Goal: Task Accomplishment & Management: Use online tool/utility

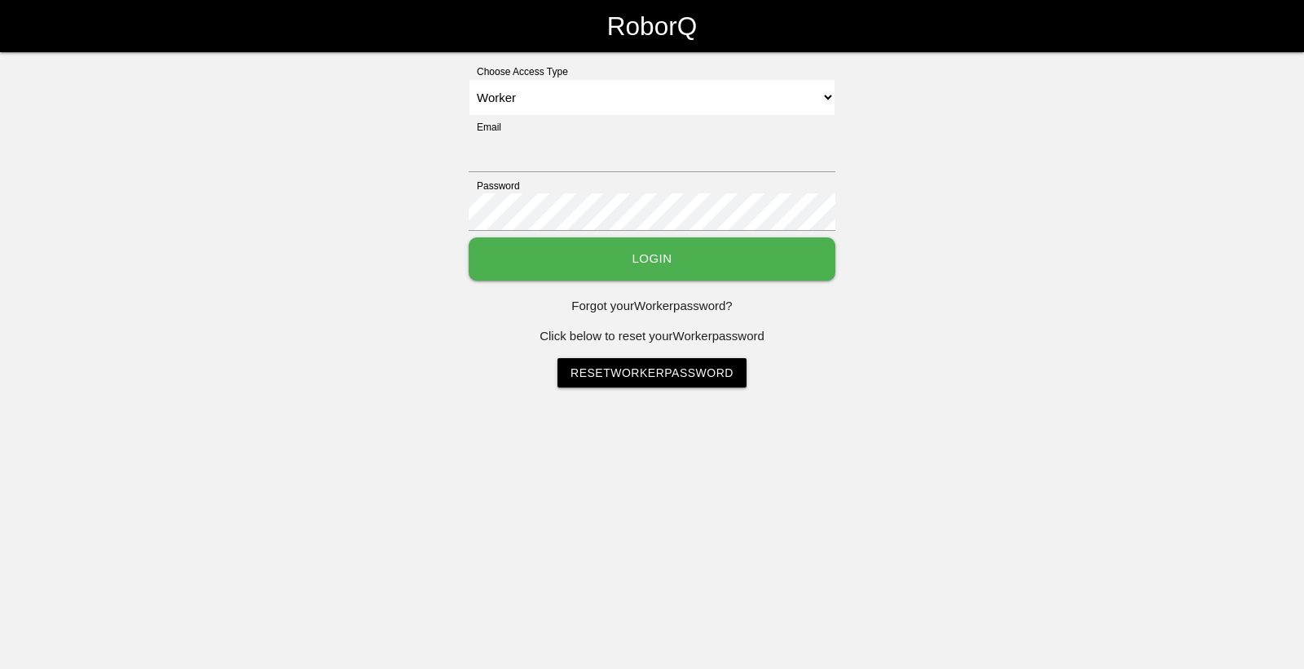
select select "Worker"
type input "[EMAIL_ADDRESS][DOMAIN_NAME]"
click at [631, 255] on button "Login" at bounding box center [652, 258] width 367 height 43
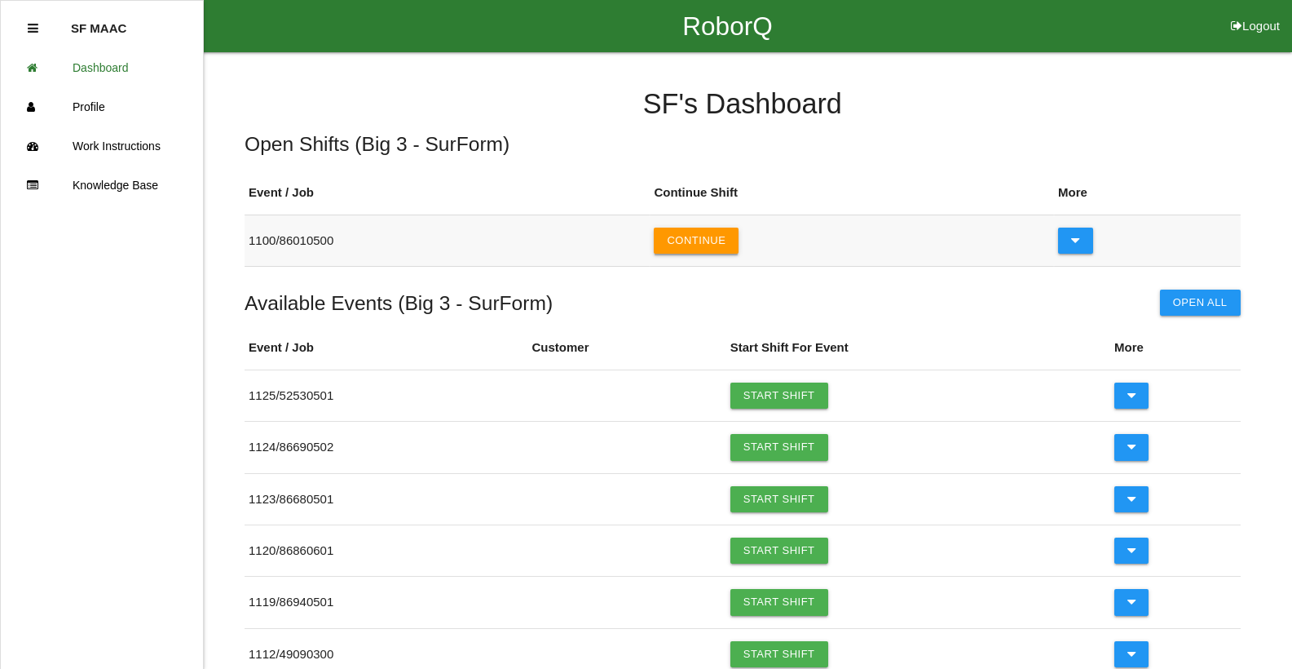
click at [708, 235] on button "Continue" at bounding box center [696, 240] width 85 height 26
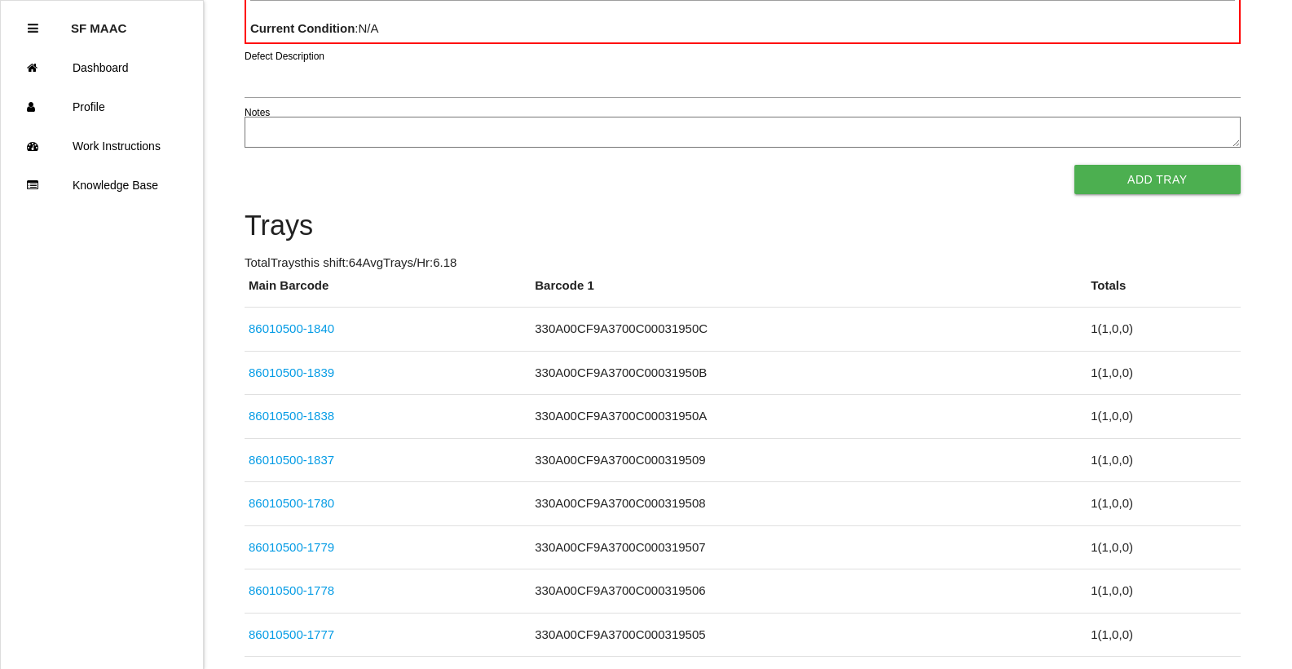
scroll to position [408, 0]
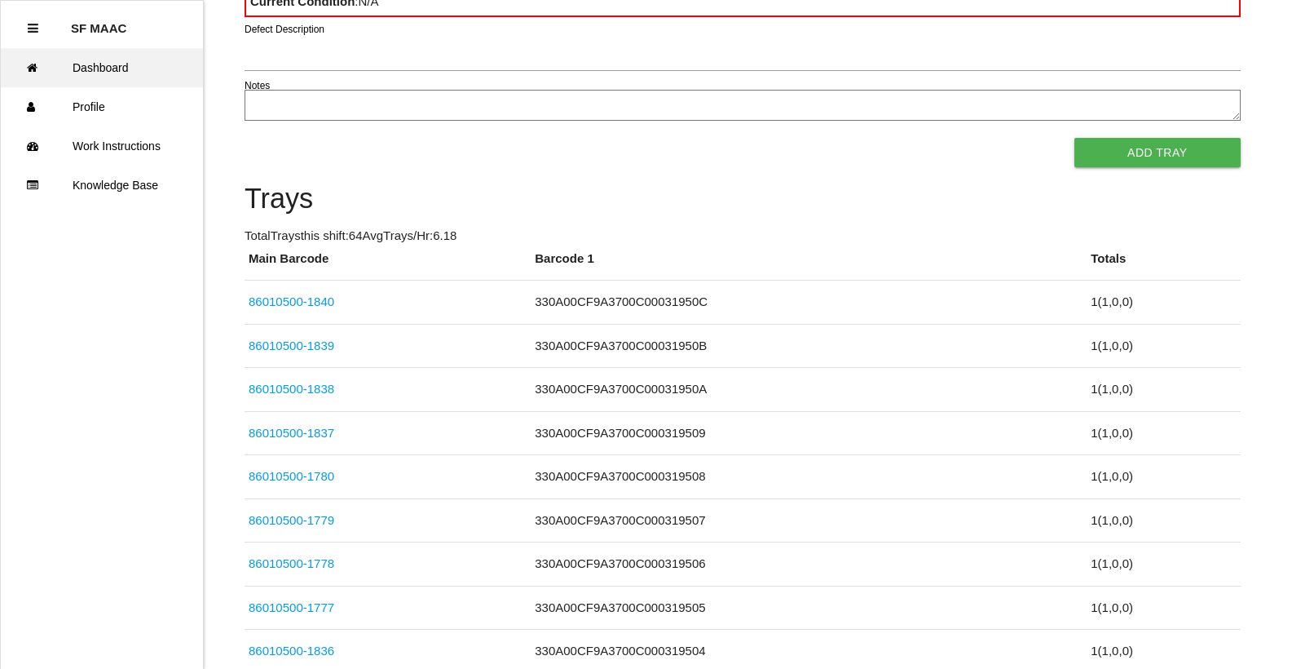
click at [111, 64] on link "Dashboard" at bounding box center [102, 67] width 202 height 39
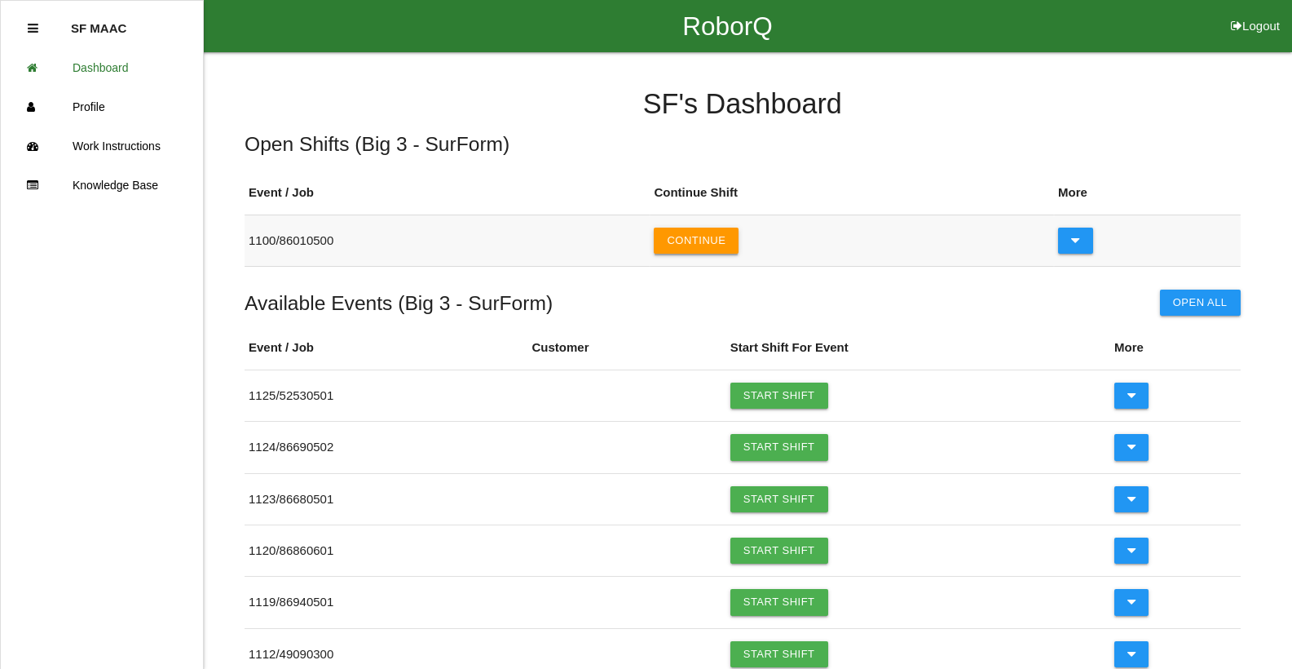
click at [708, 241] on button "Continue" at bounding box center [696, 240] width 85 height 26
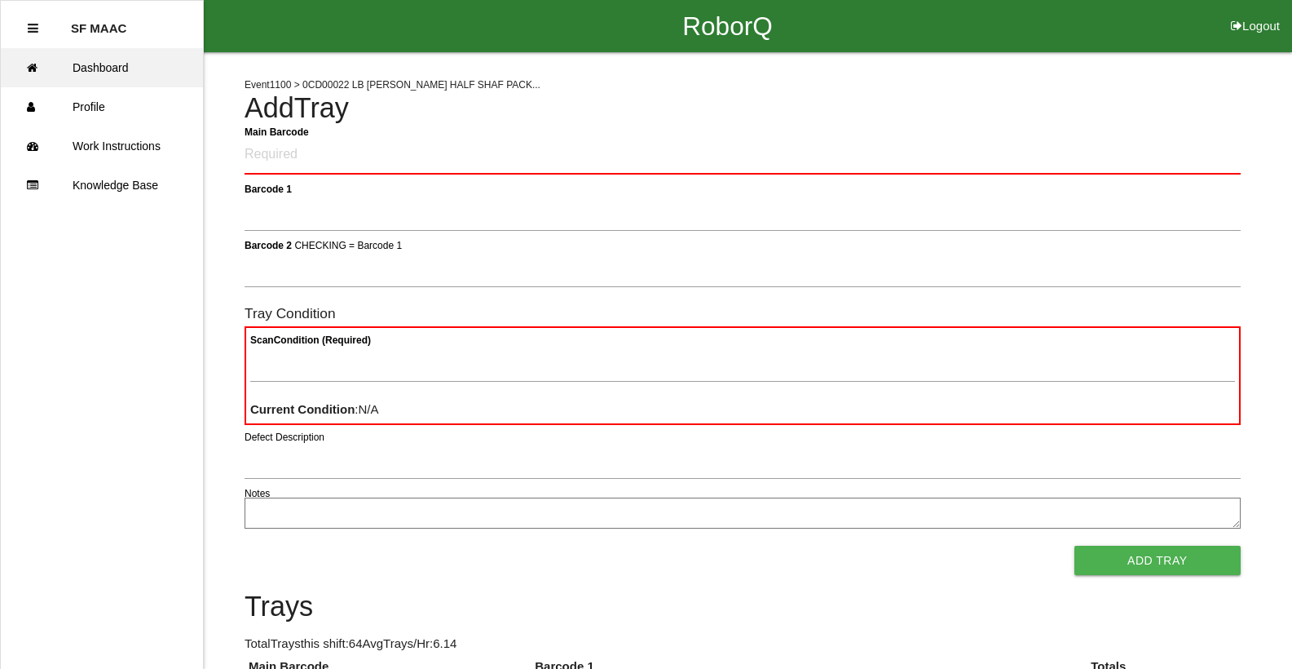
click at [107, 70] on link "Dashboard" at bounding box center [102, 67] width 202 height 39
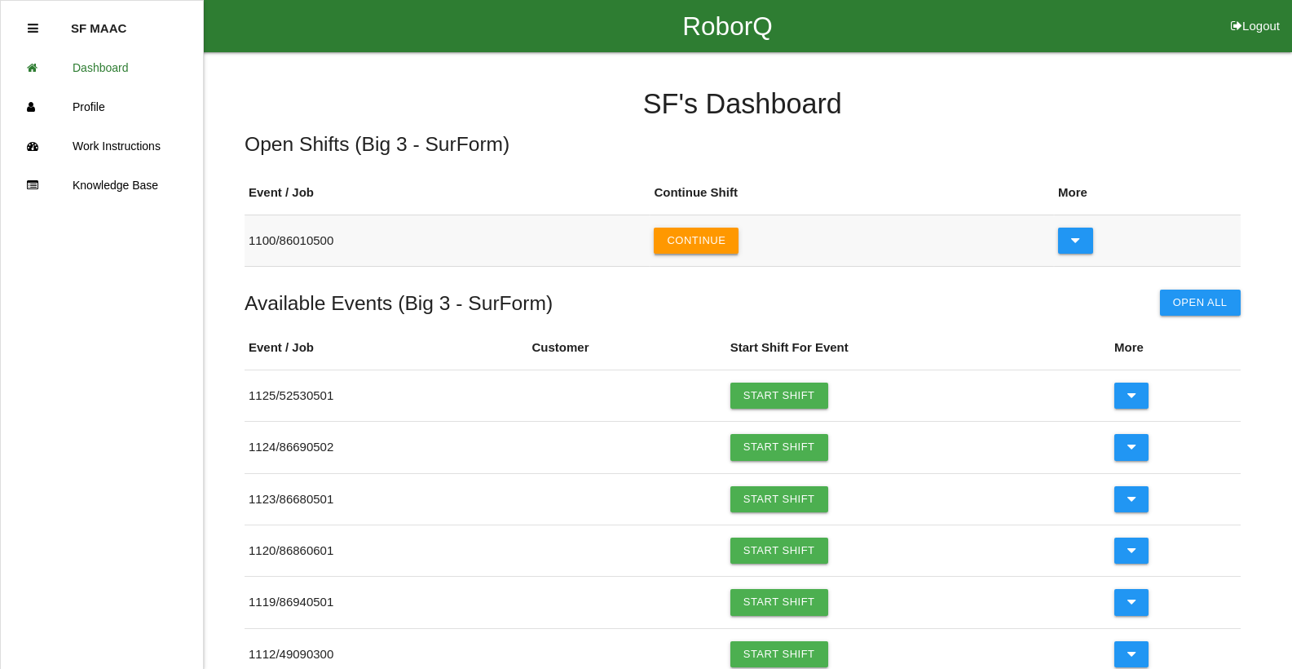
drag, startPoint x: 698, startPoint y: 251, endPoint x: 688, endPoint y: 251, distance: 9.8
click at [689, 251] on button "Continue" at bounding box center [696, 240] width 85 height 26
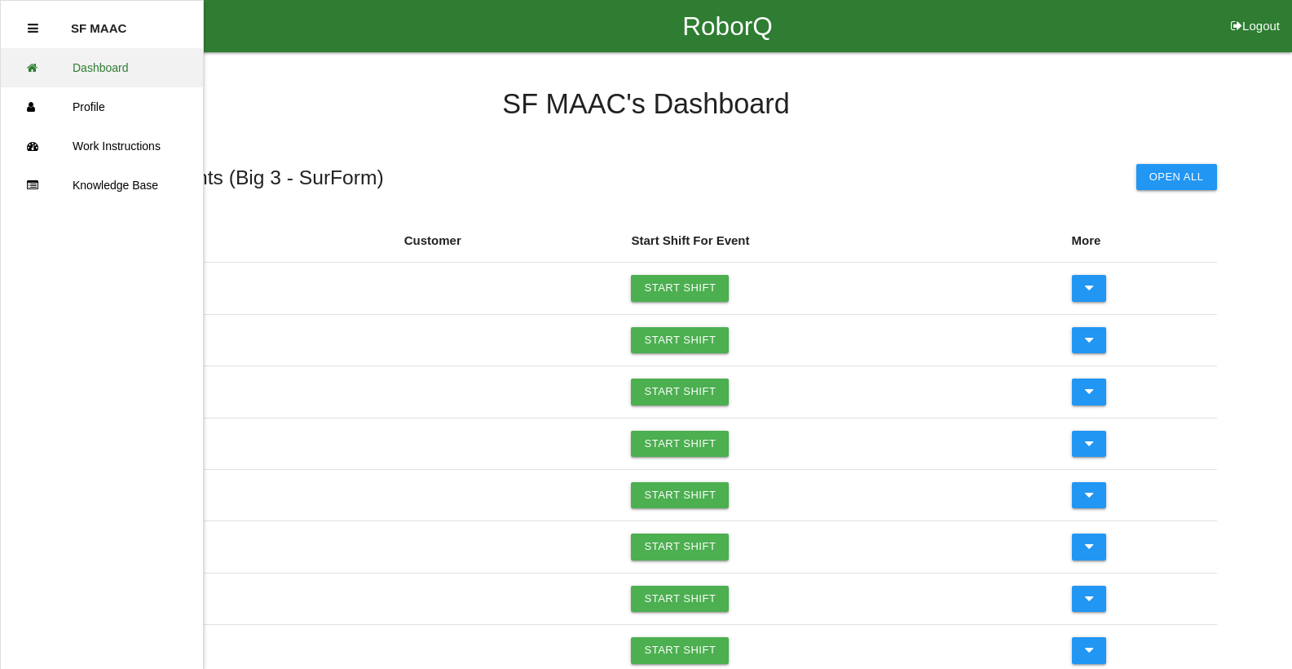
click at [109, 63] on link "Dashboard" at bounding box center [102, 67] width 202 height 39
drag, startPoint x: 333, startPoint y: 18, endPoint x: 621, endPoint y: 74, distance: 293.2
click at [621, 74] on div "RoborQ Logout SF MAAC Dashboard Profile Work Instructions Knowledge Base SF MAA…" at bounding box center [646, 416] width 1292 height 832
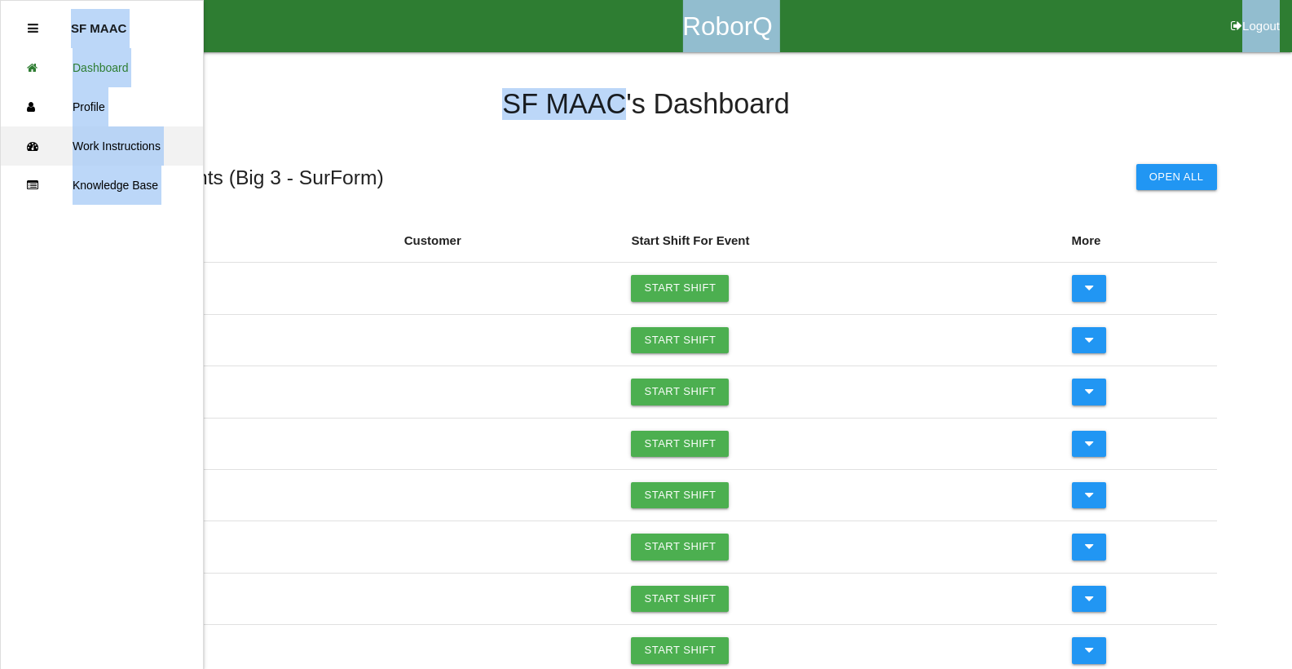
click at [153, 133] on link "Work Instructions" at bounding box center [102, 145] width 202 height 39
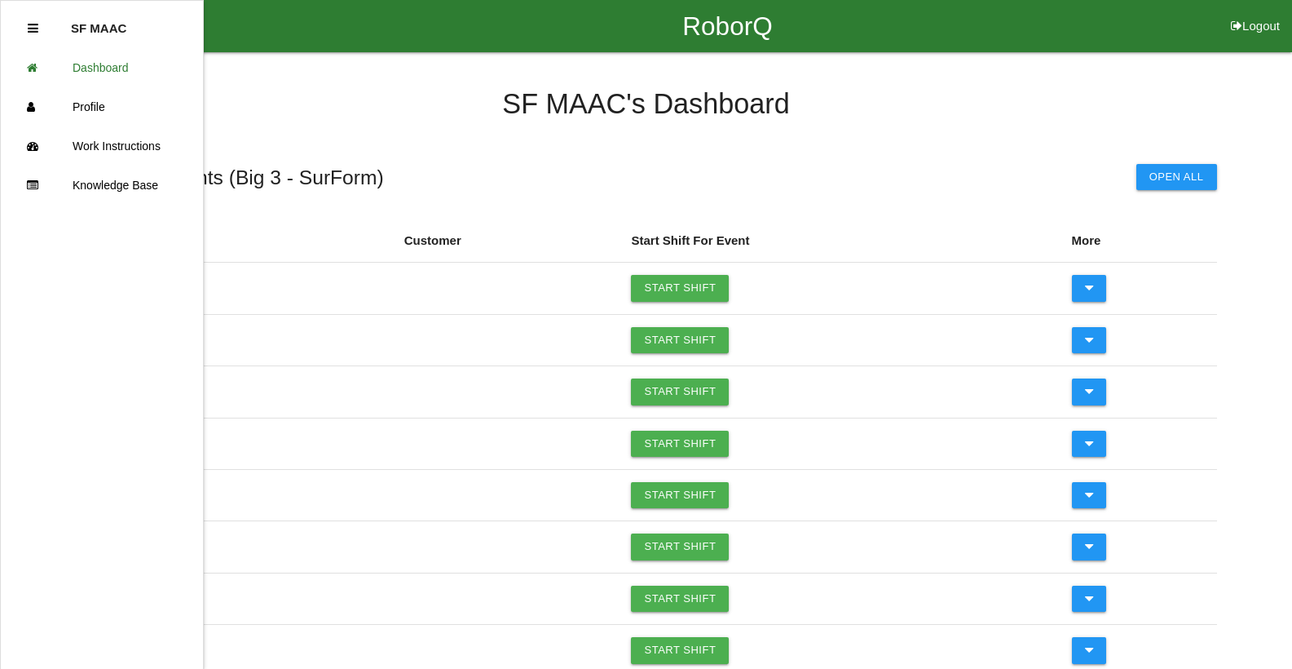
click at [275, 95] on h4 "SF MAAC 's Dashboard" at bounding box center [646, 104] width 1141 height 31
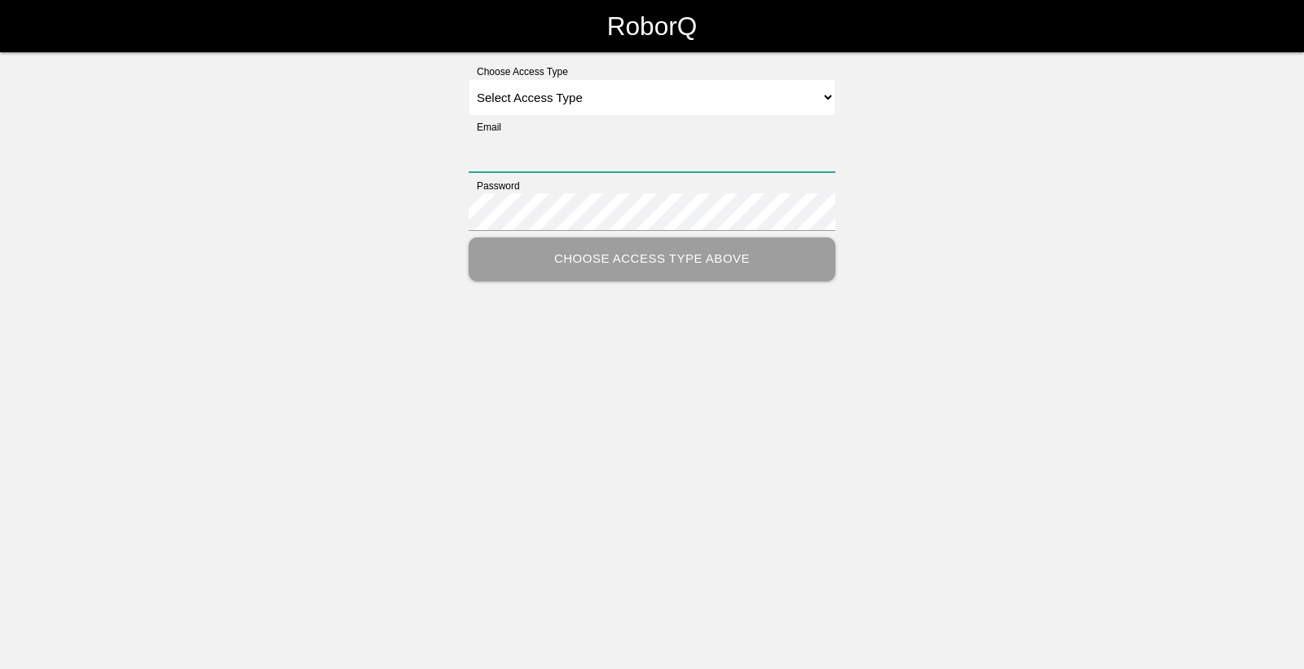
type input "[EMAIL_ADDRESS][DOMAIN_NAME]"
click at [741, 99] on select "Select Access Type Admin Customer Supervisor Worker" at bounding box center [652, 97] width 367 height 37
select select "Worker"
click at [469, 79] on select "Select Access Type Admin Customer Supervisor Worker" at bounding box center [652, 97] width 367 height 37
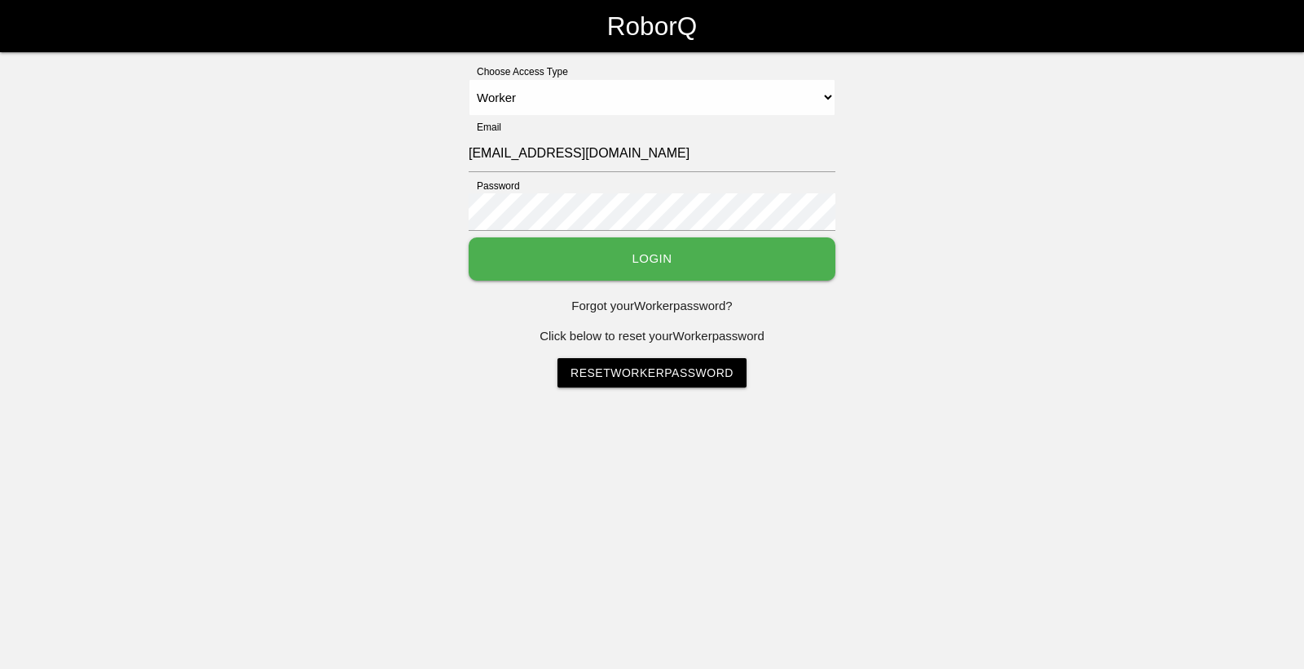
click at [666, 254] on button "Login" at bounding box center [652, 258] width 367 height 43
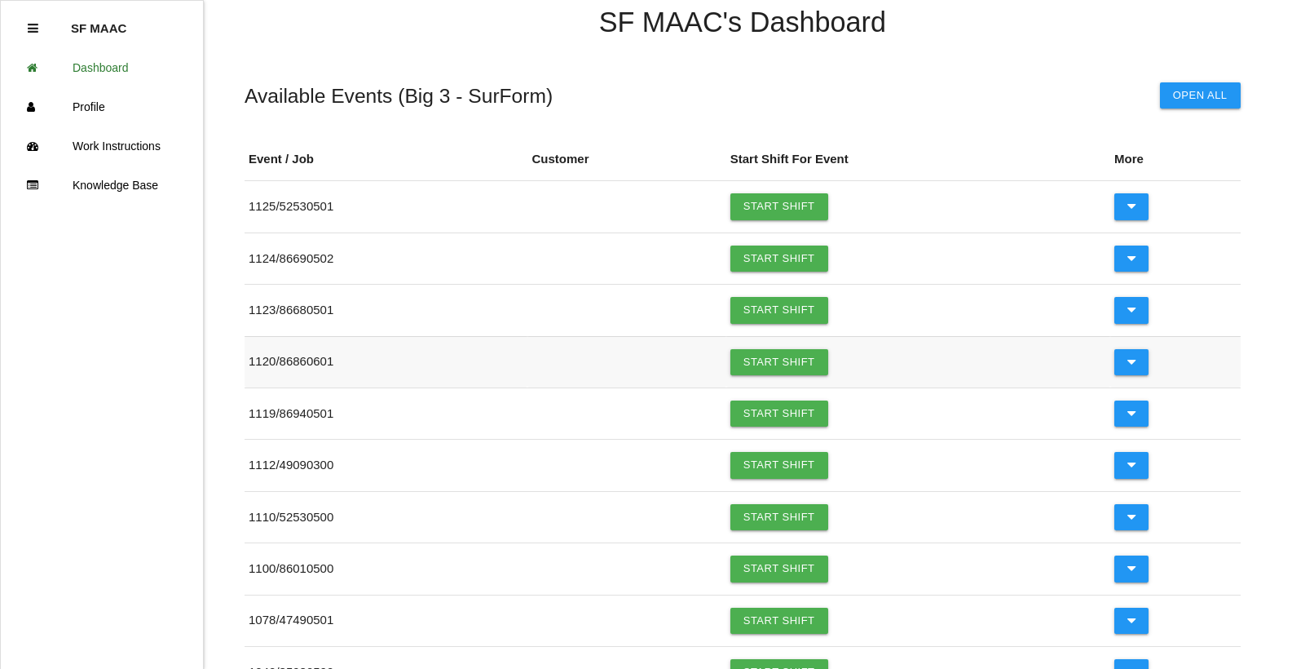
scroll to position [163, 0]
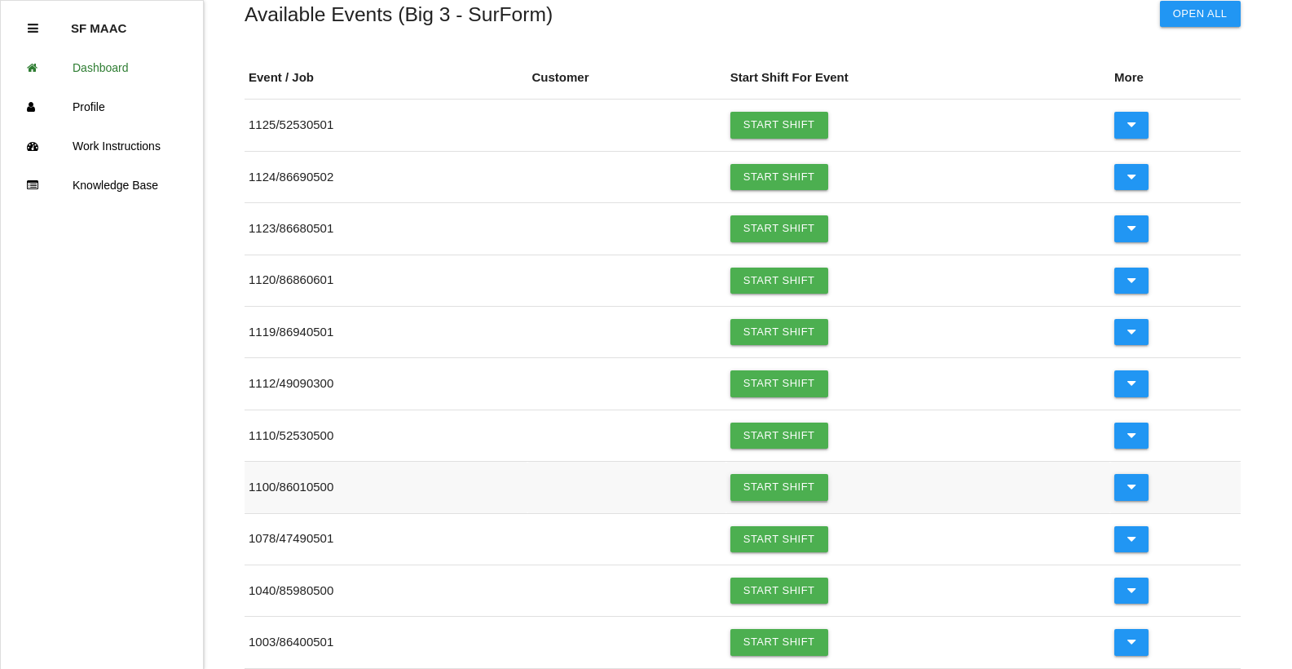
click at [769, 500] on link "Start Shift" at bounding box center [780, 487] width 98 height 26
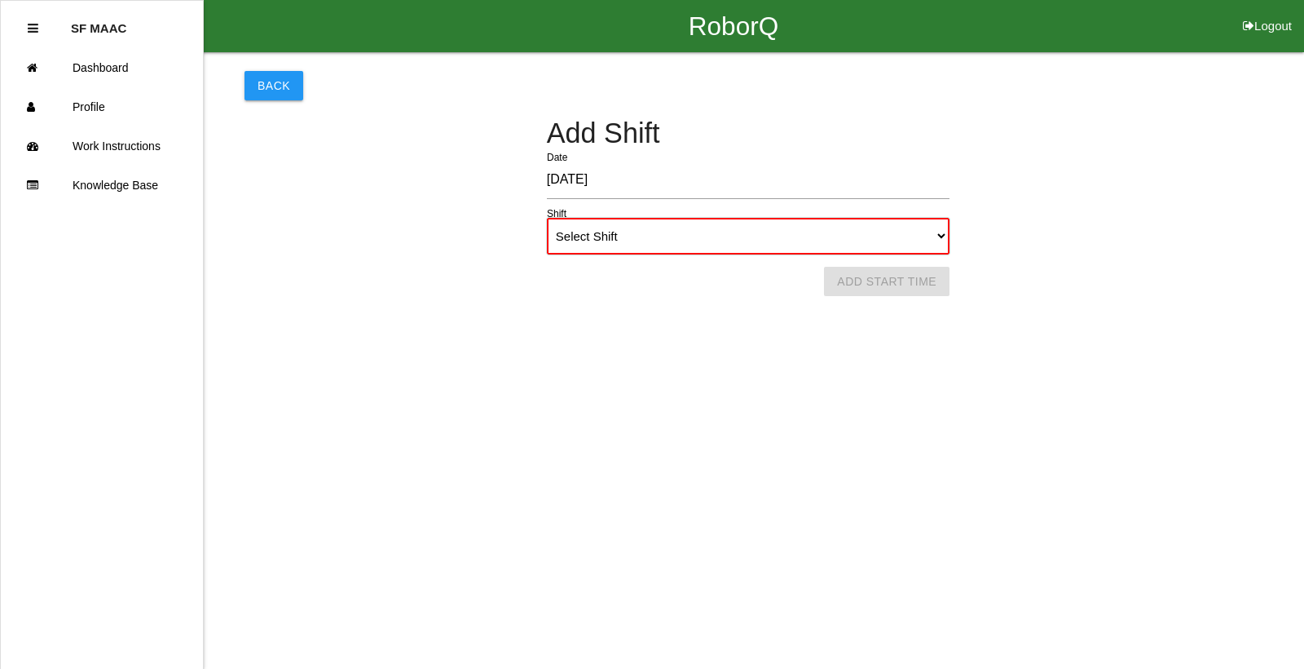
click at [893, 232] on select "Select Shift 1st Shift 2nd Shift 3rd Shift 4th Shift" at bounding box center [748, 236] width 403 height 37
select select "1"
click at [547, 218] on select "Select Shift 1st Shift 2nd Shift 3rd Shift 4th Shift" at bounding box center [748, 236] width 403 height 37
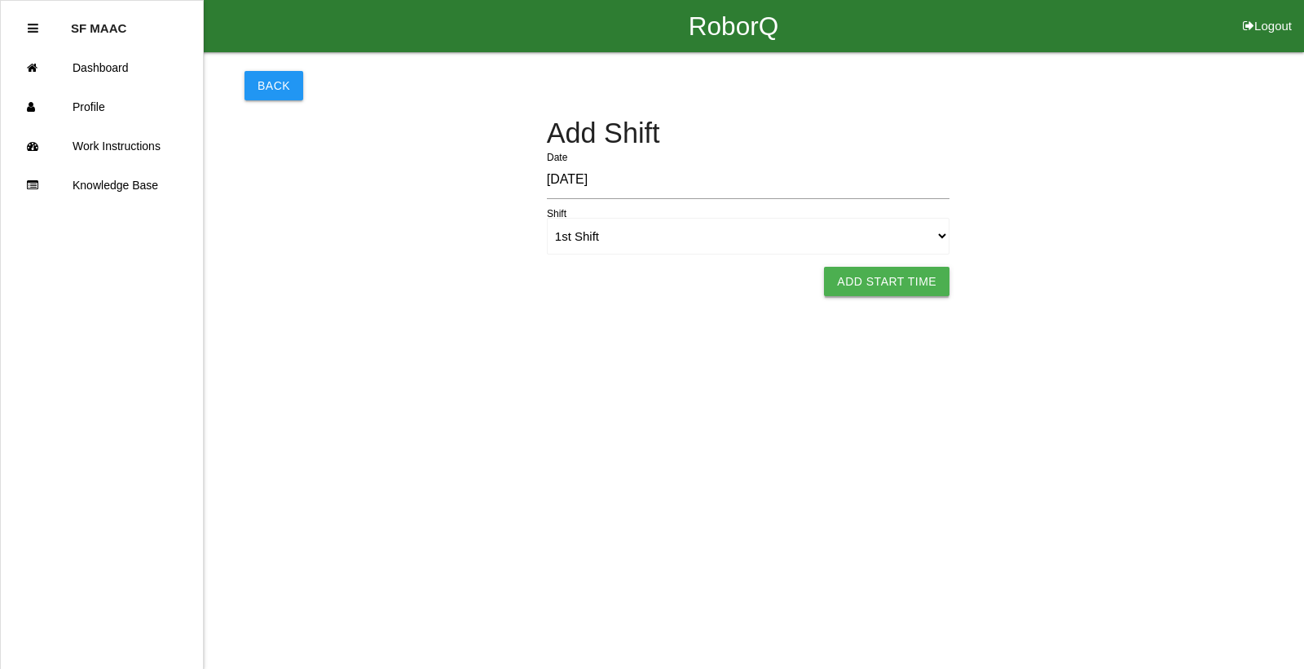
click at [885, 276] on button "Add Start Time" at bounding box center [887, 281] width 126 height 29
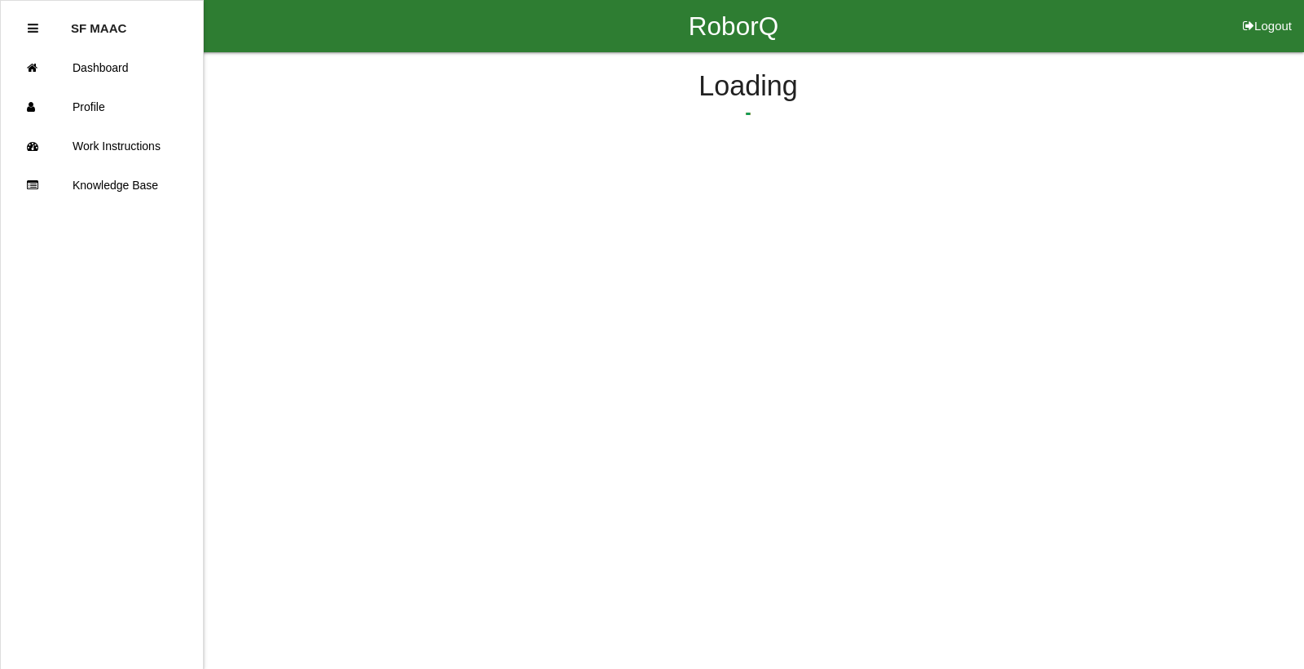
select select "6"
select select "20"
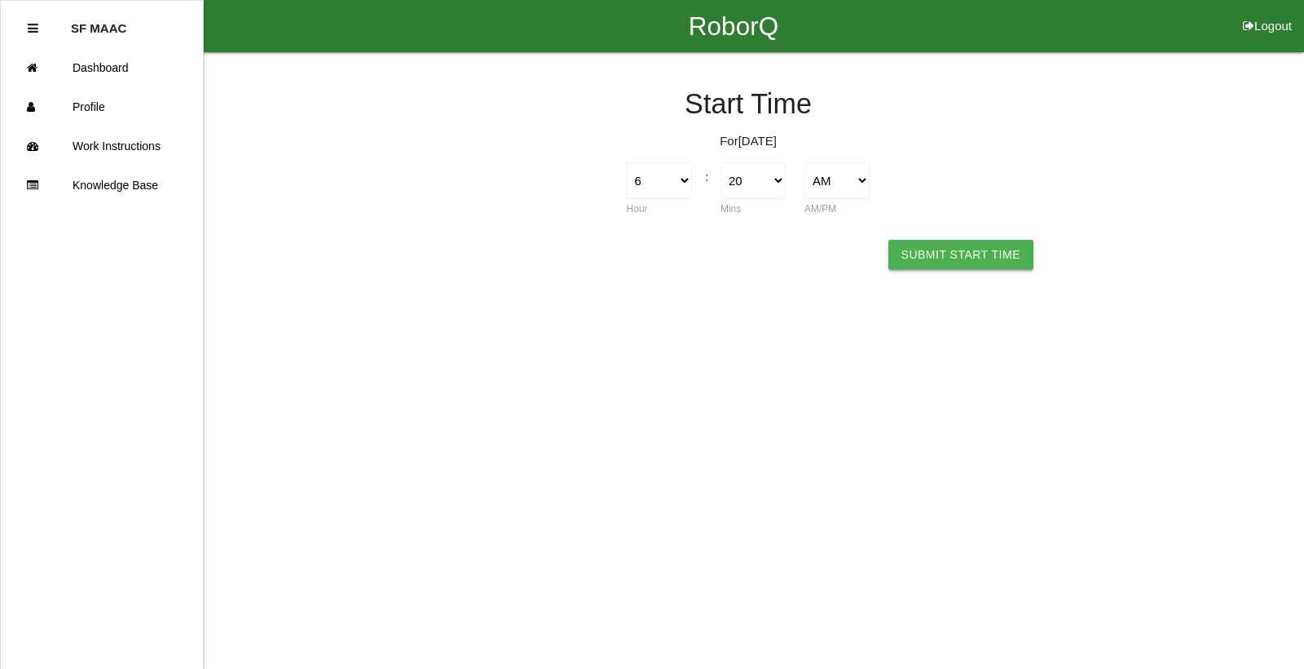
click at [968, 251] on button "Submit Start Time" at bounding box center [961, 254] width 145 height 29
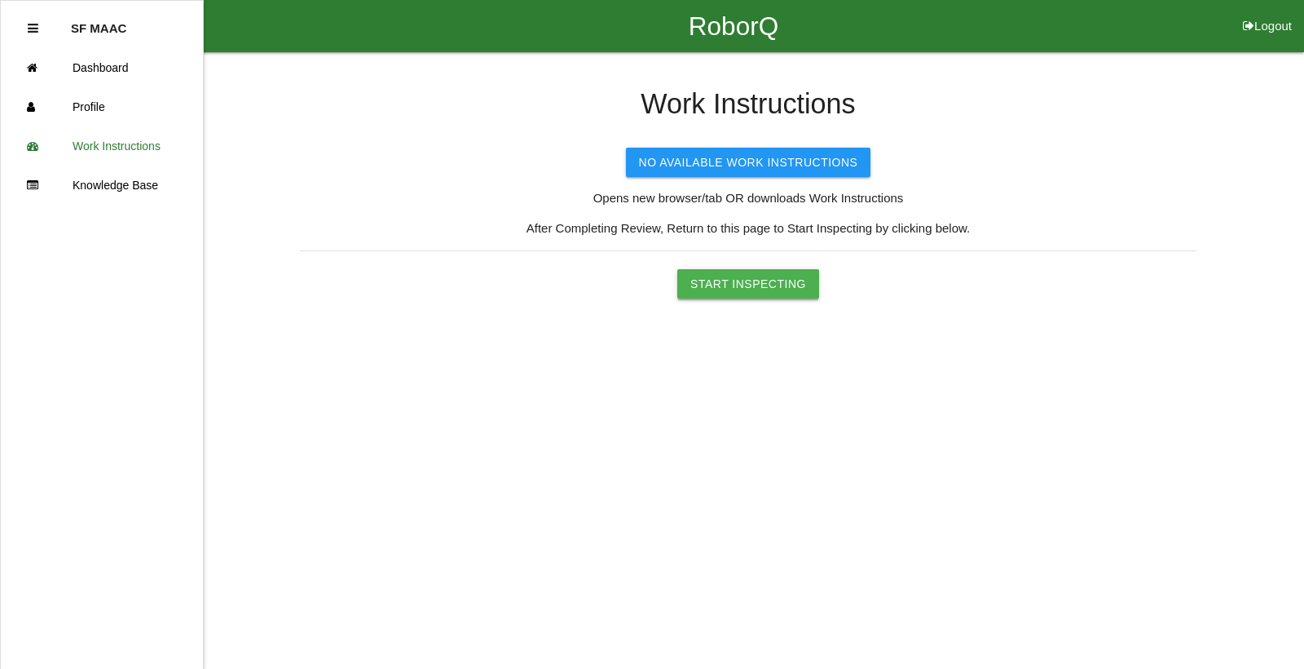
click at [728, 280] on button "Start Inspecting" at bounding box center [749, 283] width 142 height 29
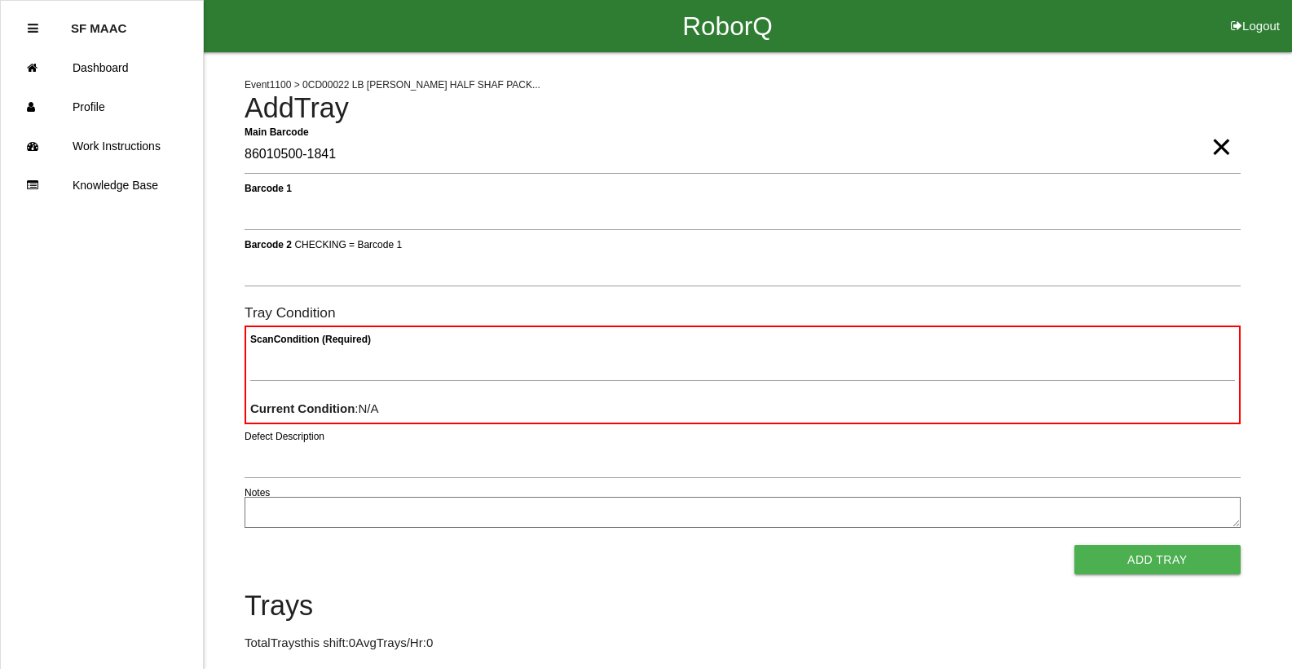
type Barcode "86010500-1841"
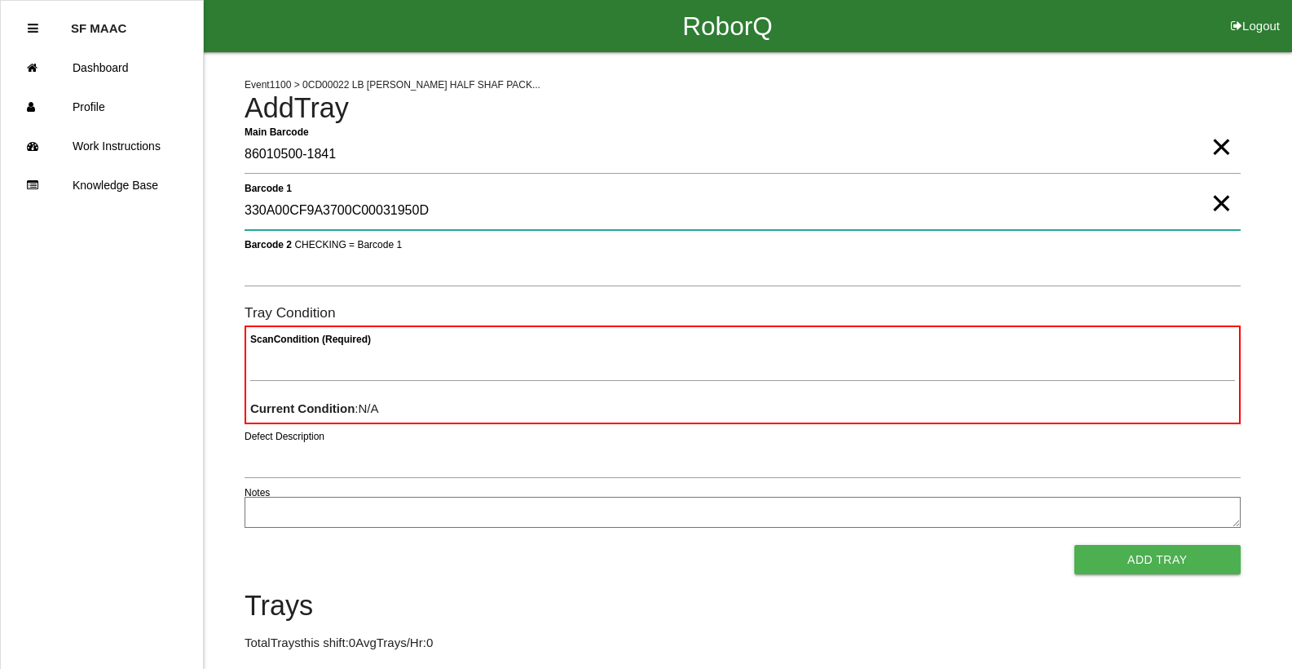
type 1 "330A00CF9A3700C00031950D"
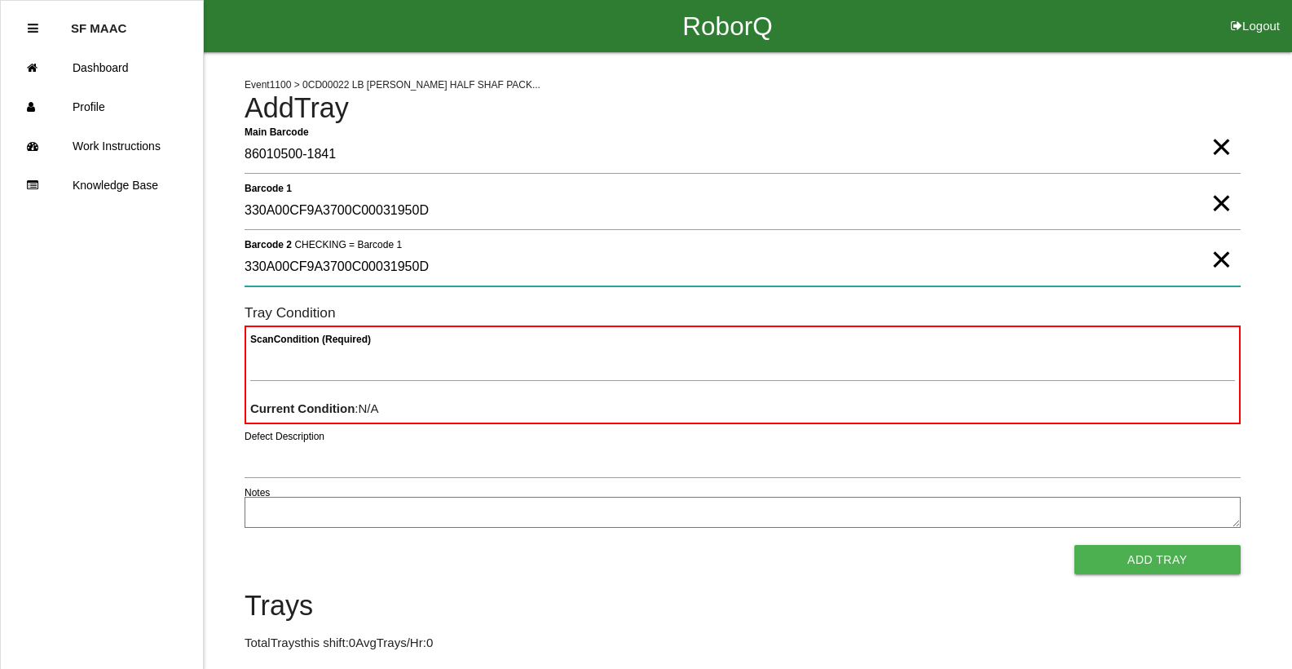
type 2 "330A00CF9A3700C00031950D"
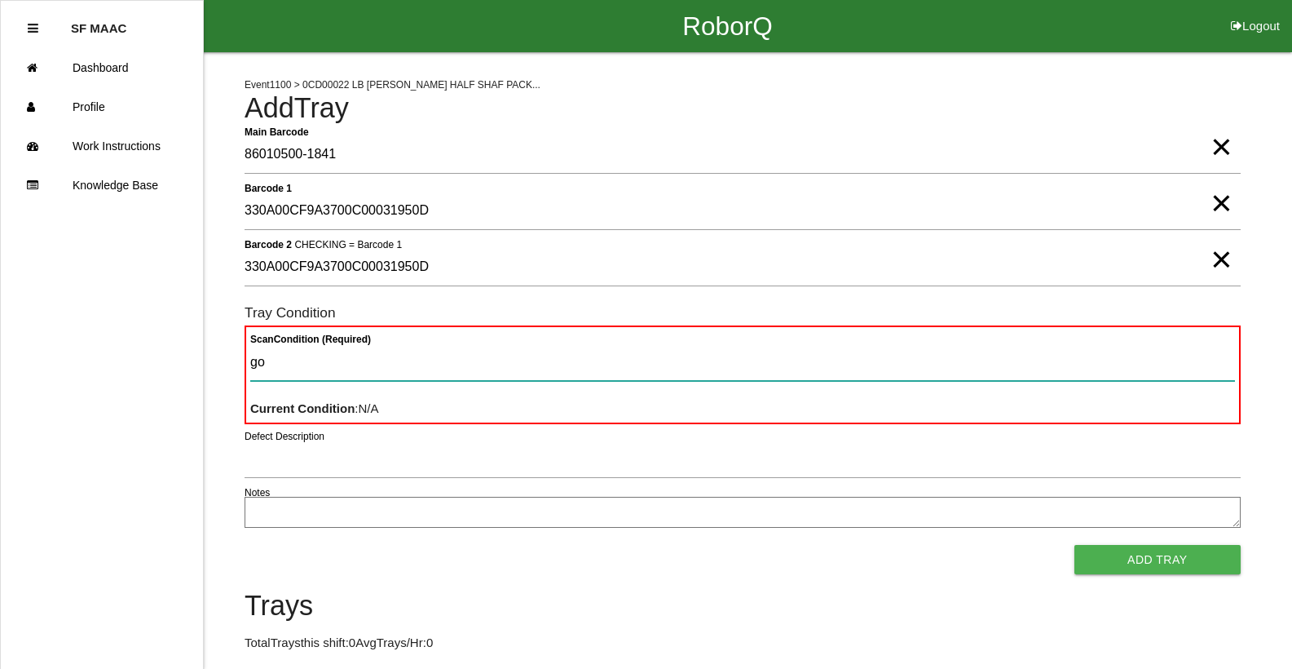
type Condition "goo"
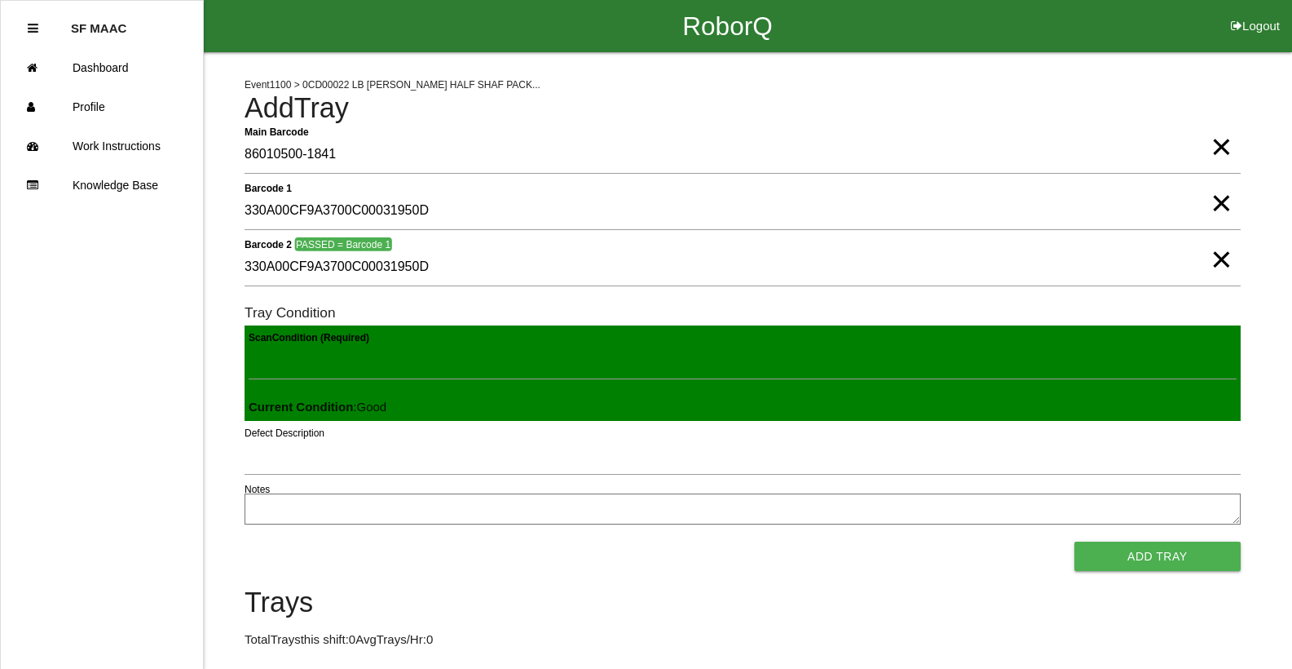
click at [1075, 541] on button "Add Tray" at bounding box center [1158, 555] width 166 height 29
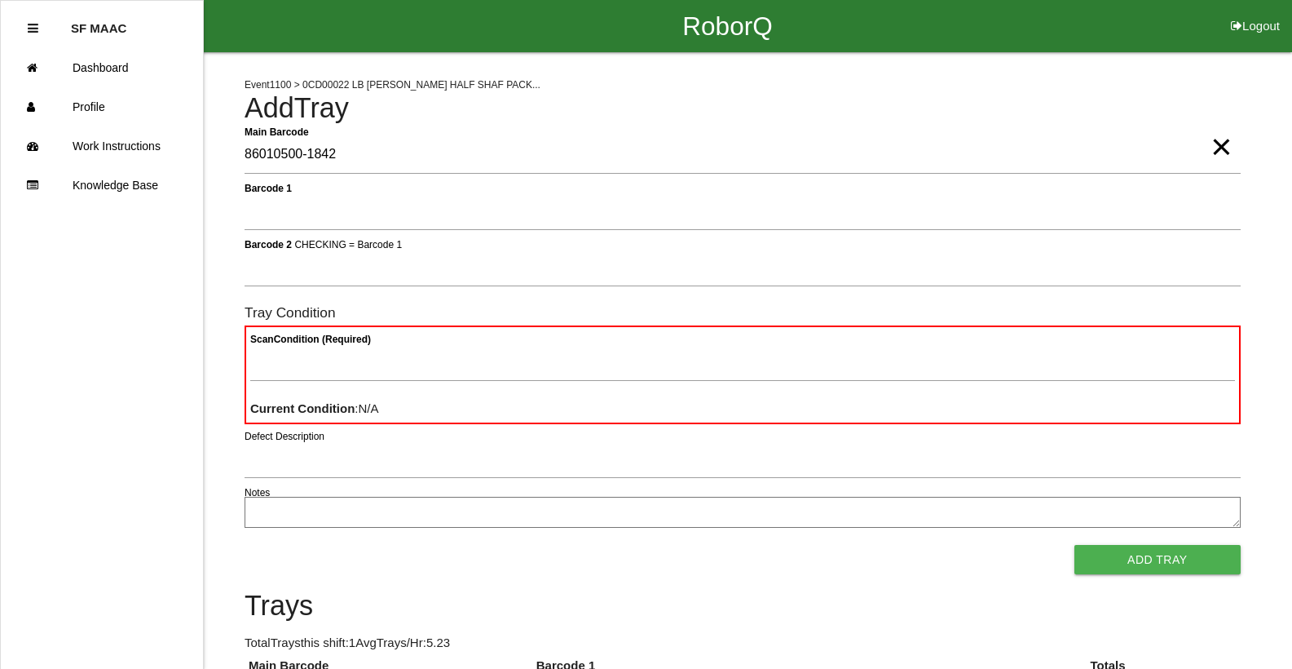
type Barcode "86010500-1842"
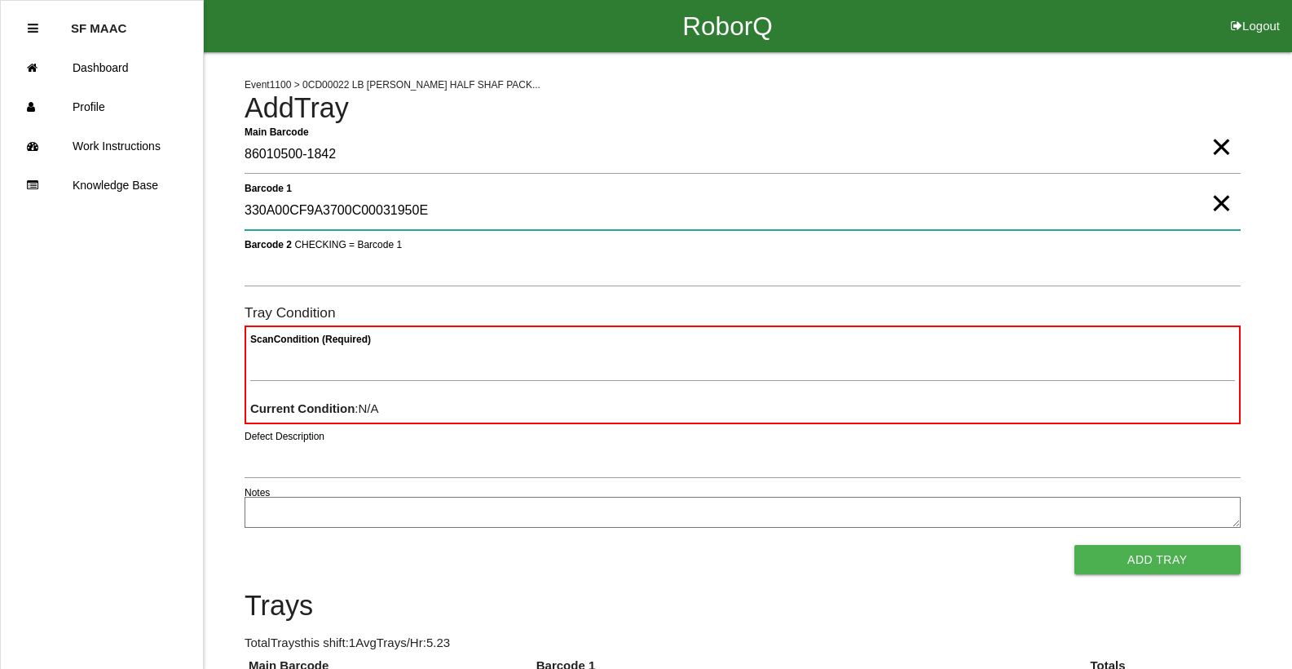
type 1 "330A00CF9A3700C00031950E"
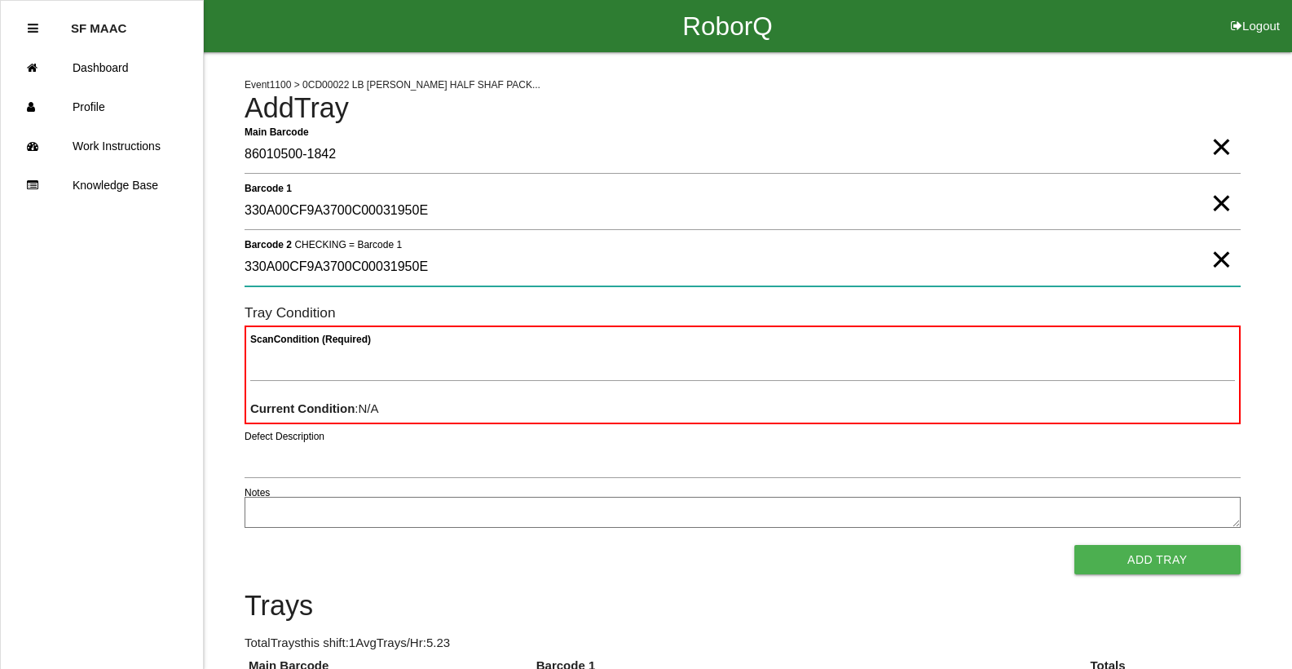
type 2 "330A00CF9A3700C00031950E"
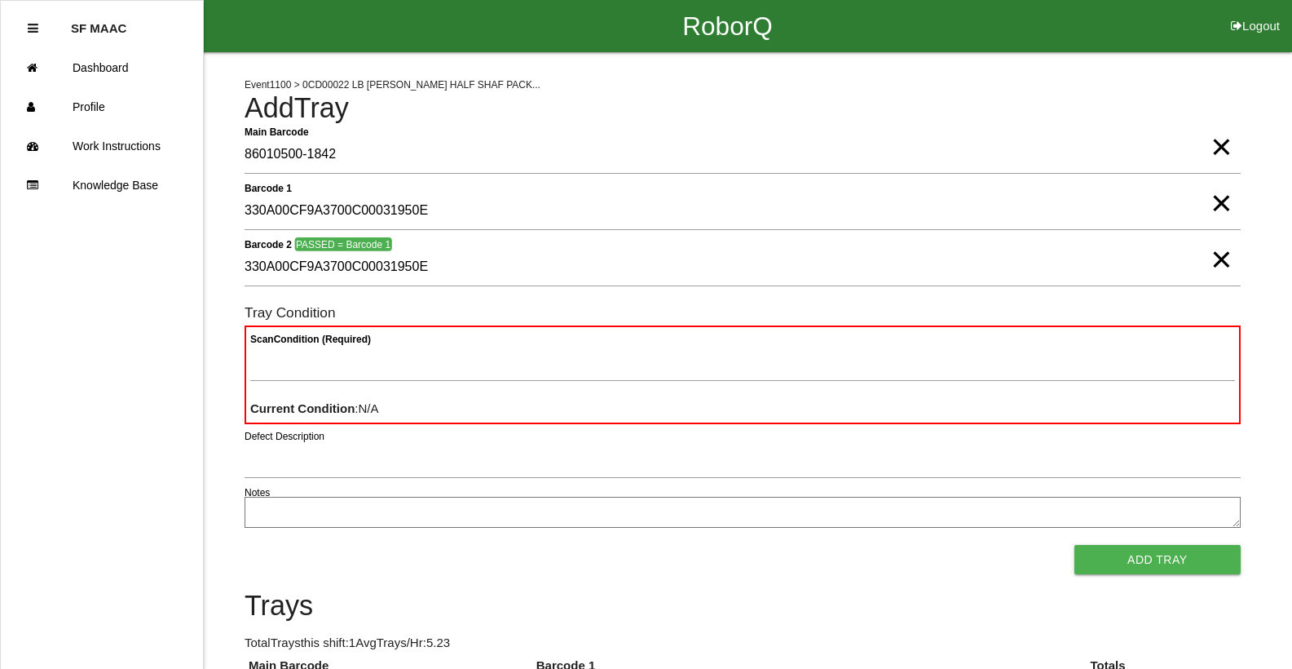
click at [666, 336] on div "Scan Condition (Required) Current Condition : N/A" at bounding box center [743, 374] width 996 height 99
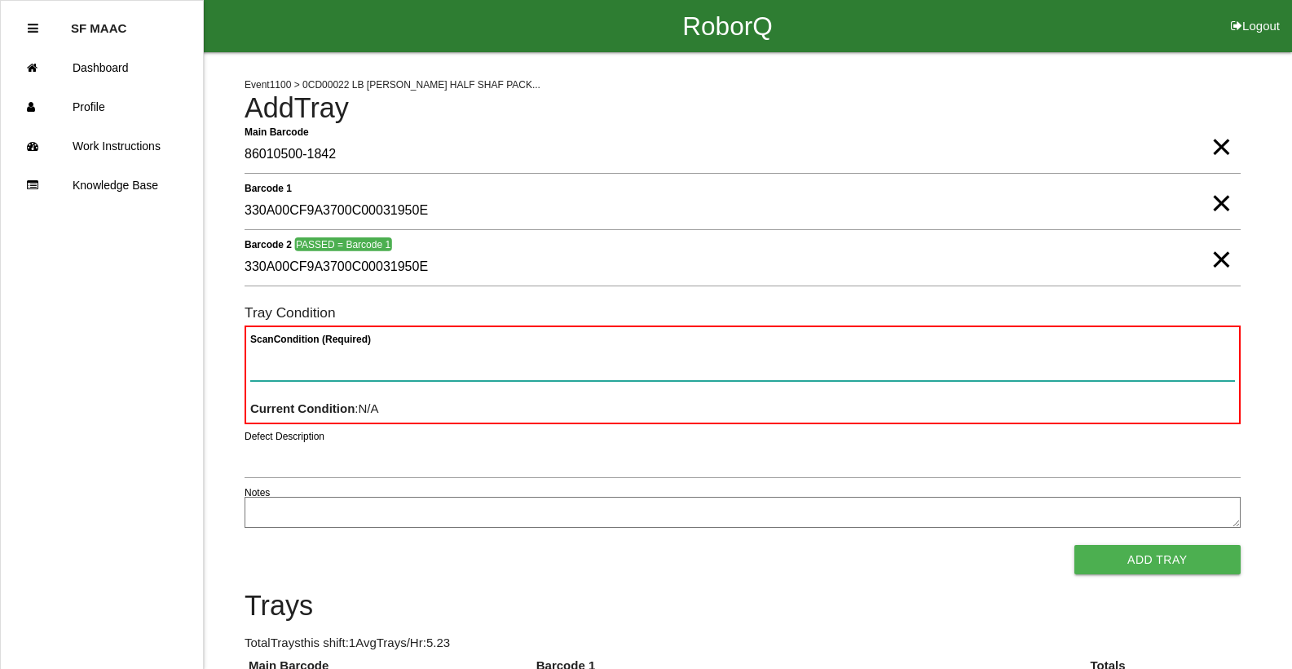
drag, startPoint x: 682, startPoint y: 364, endPoint x: 672, endPoint y: 384, distance: 21.9
click at [676, 373] on Condition "Scan Condition (Required)" at bounding box center [742, 362] width 985 height 38
type Condition "goo"
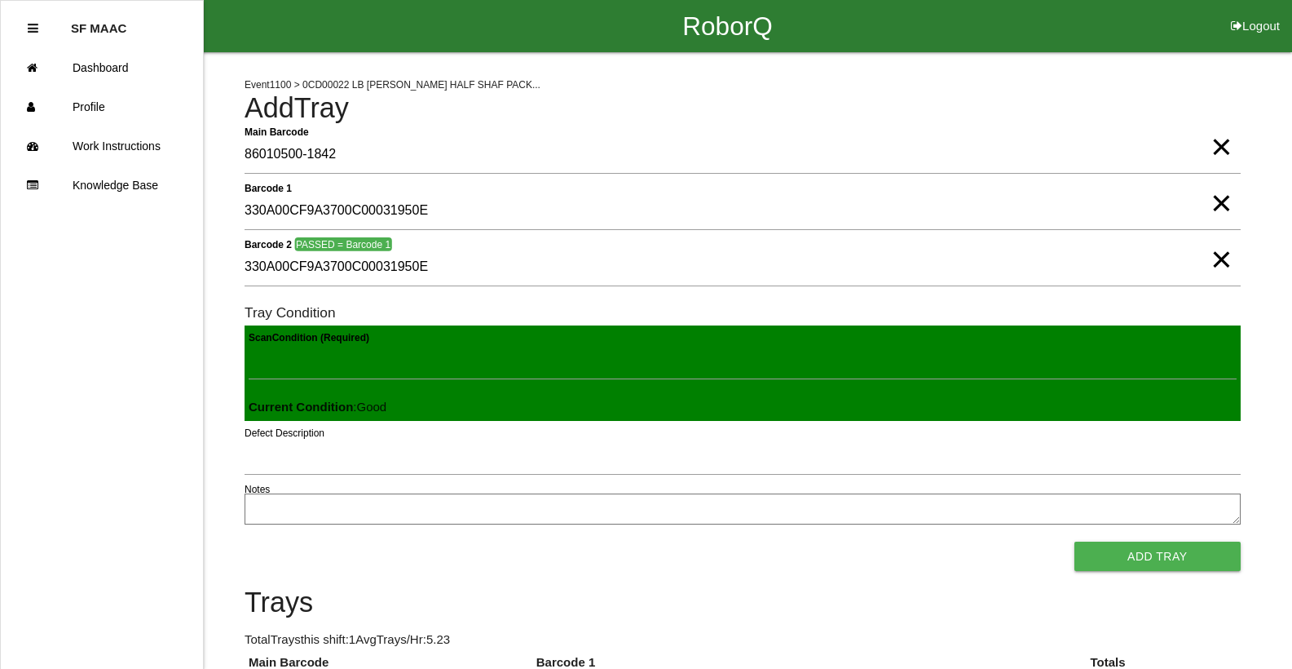
click at [1075, 541] on button "Add Tray" at bounding box center [1158, 555] width 166 height 29
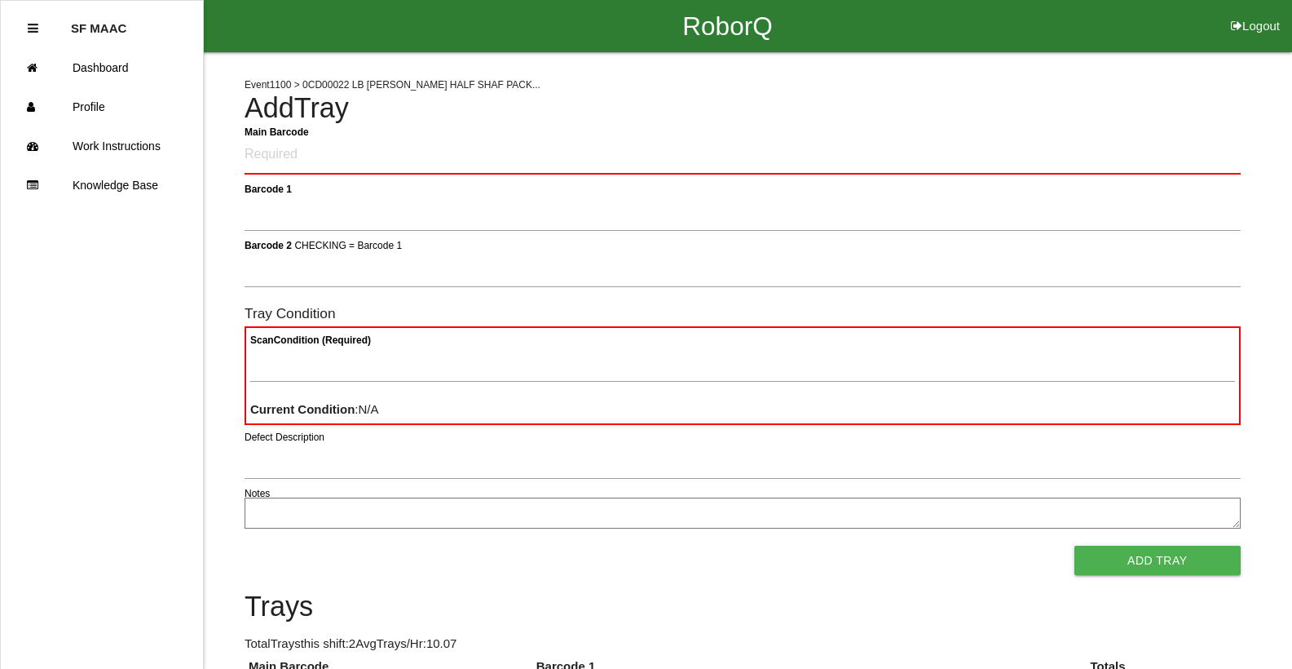
click button "Logout" at bounding box center [1255, 6] width 73 height 12
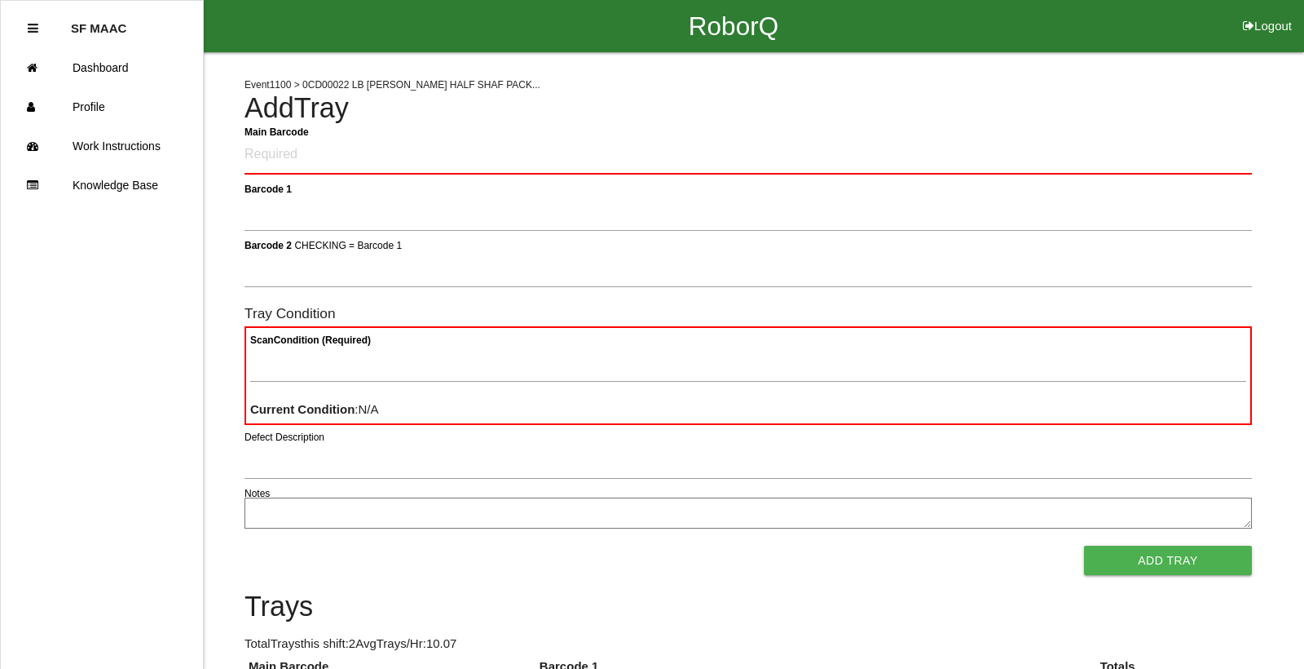
select select "Worker"
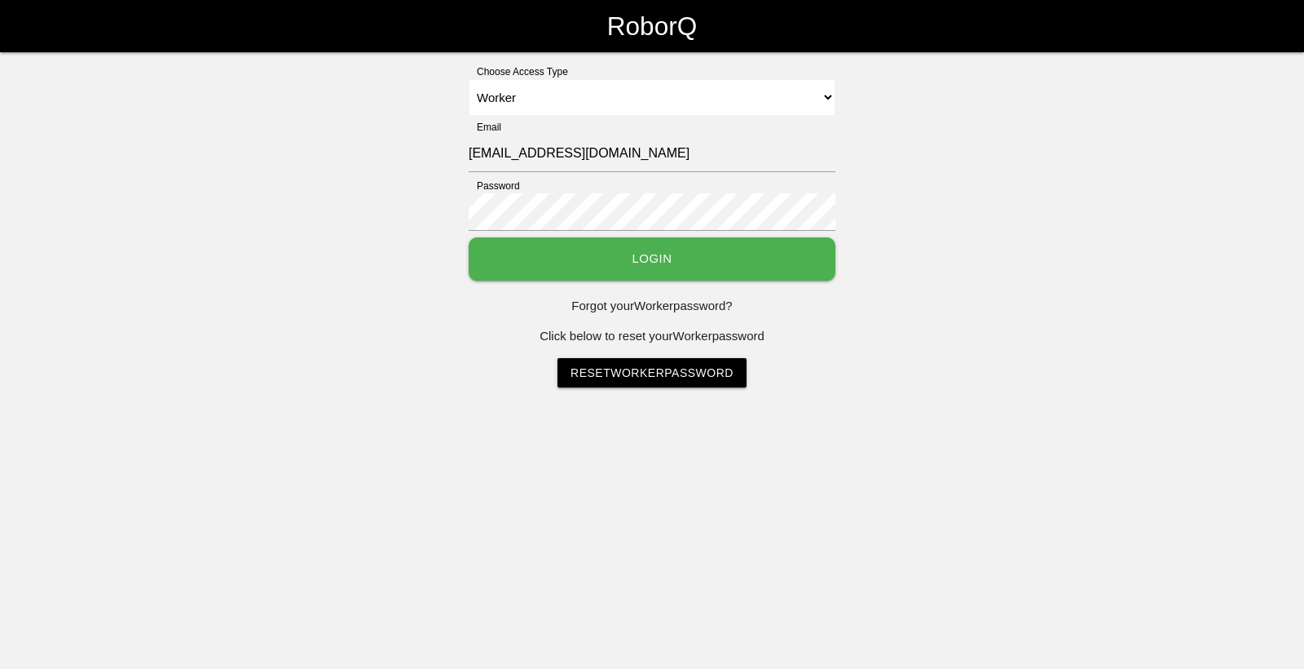
click at [469, 79] on select "Select Access Type Admin Customer Supervisor Worker" at bounding box center [652, 97] width 367 height 37
click at [612, 259] on button "Login" at bounding box center [652, 258] width 367 height 43
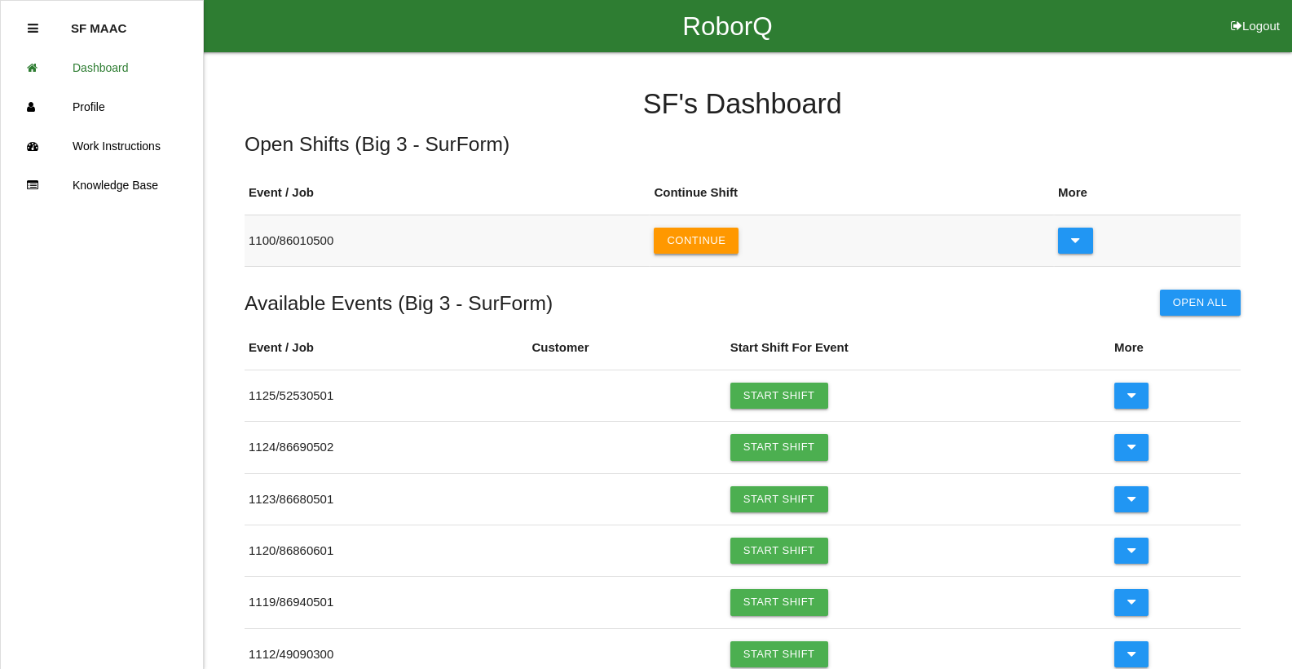
click at [688, 241] on button "Continue" at bounding box center [696, 240] width 85 height 26
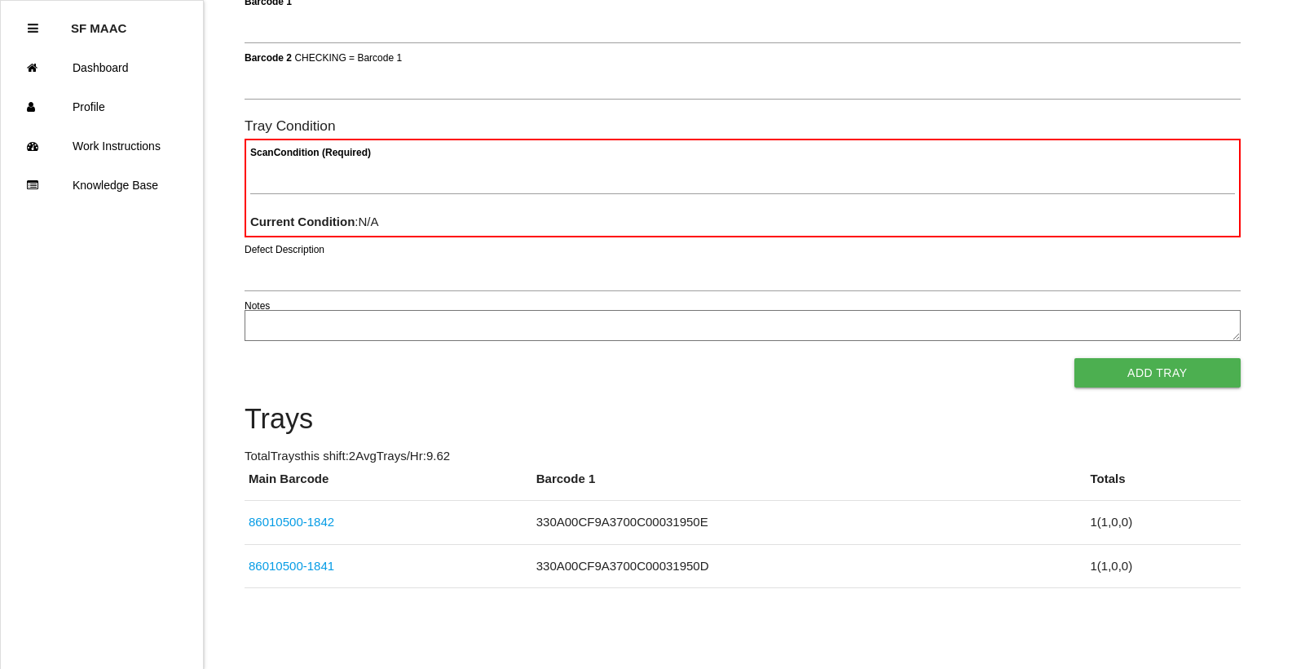
scroll to position [146, 0]
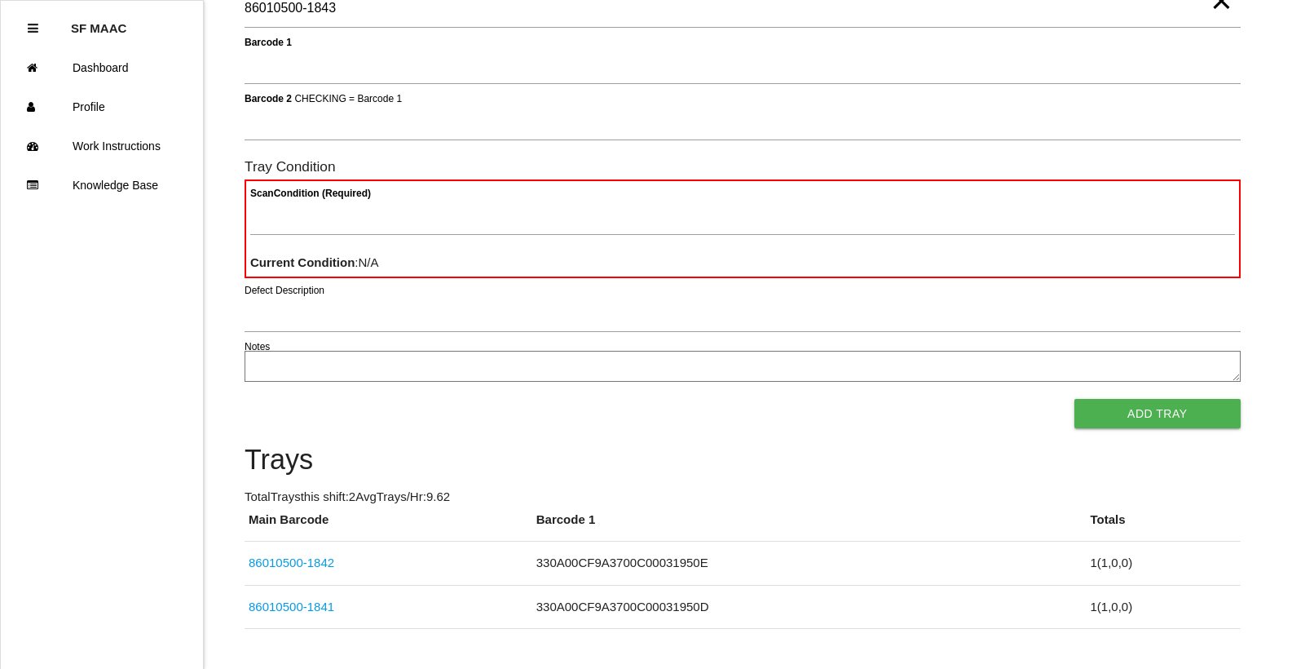
type Barcode "86010500-1843"
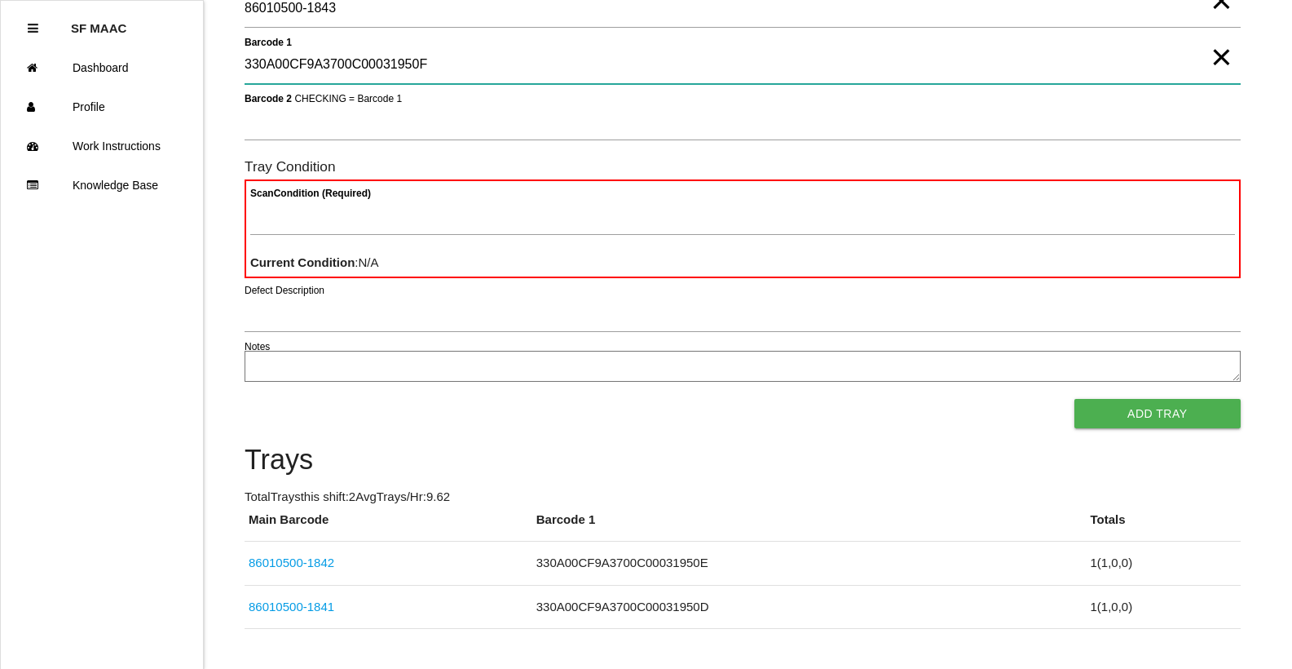
type 1 "330A00CF9A3700C00031950F"
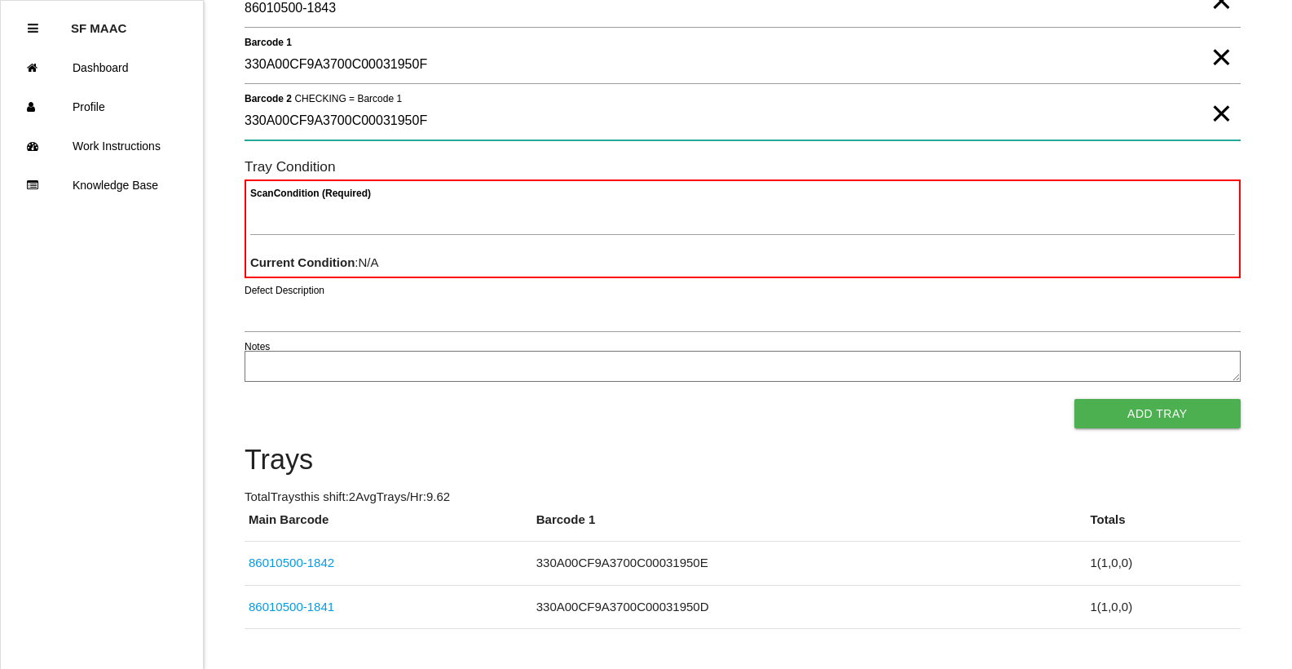
type 2 "330A00CF9A3700C00031950F"
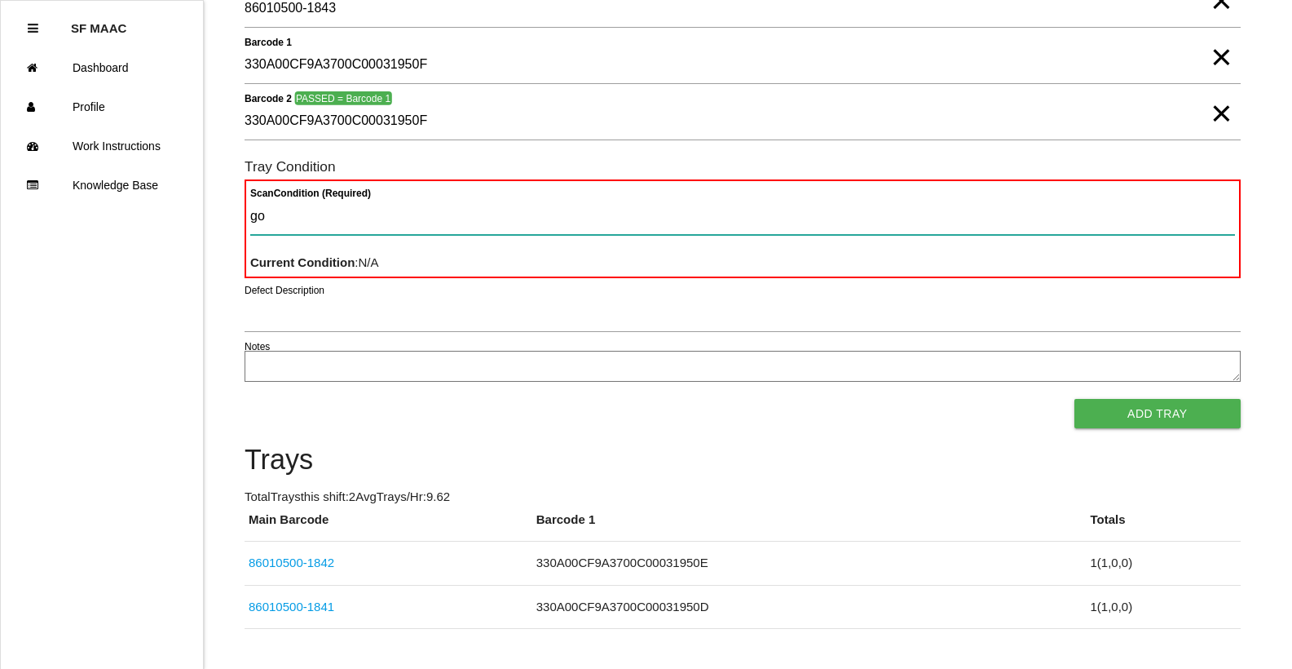
type Condition "goo"
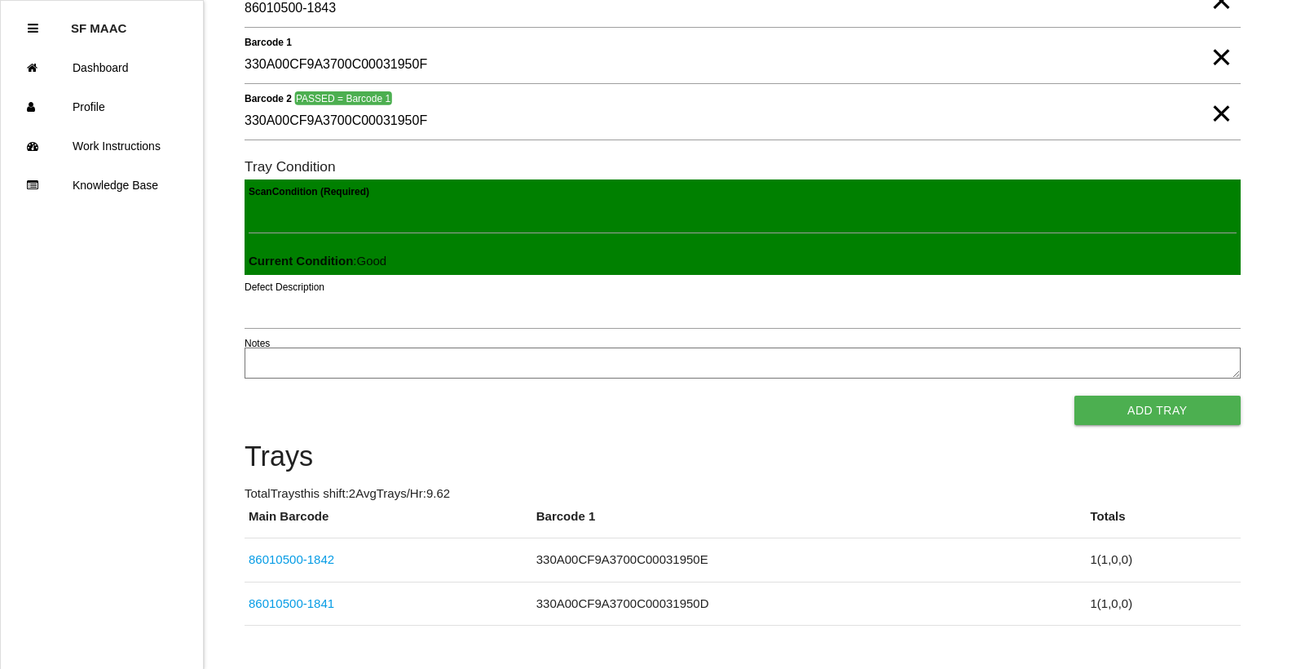
click at [1075, 395] on button "Add Tray" at bounding box center [1158, 409] width 166 height 29
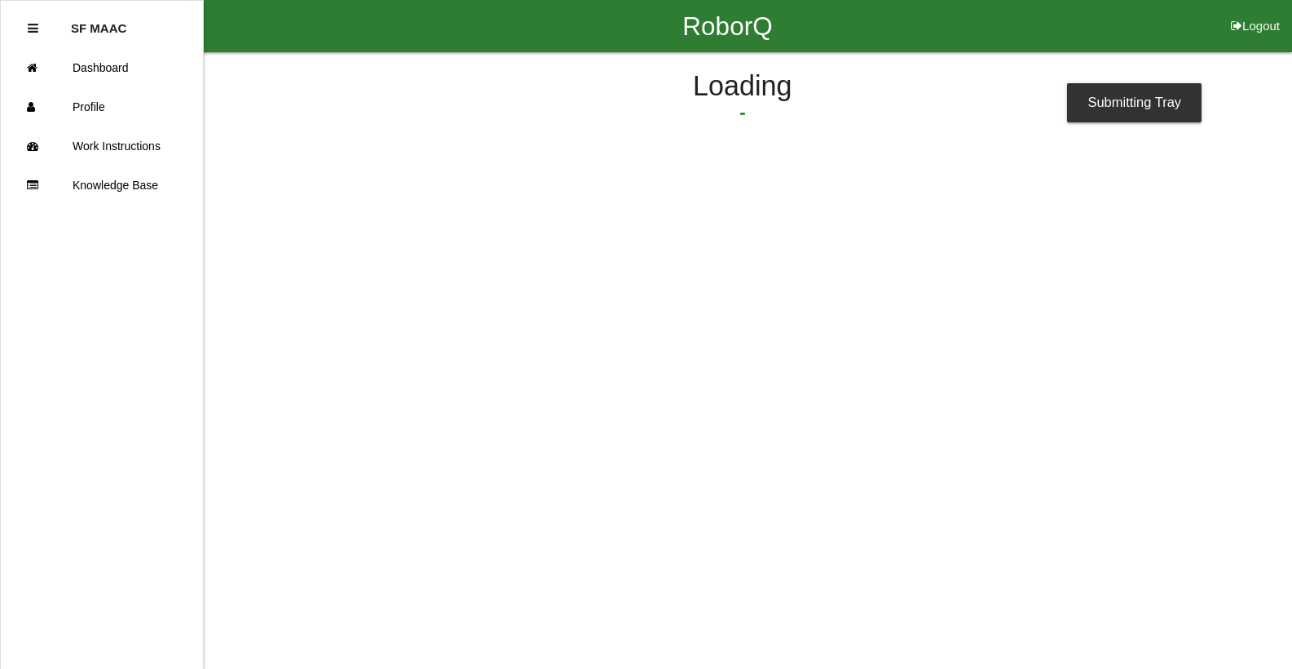
scroll to position [0, 0]
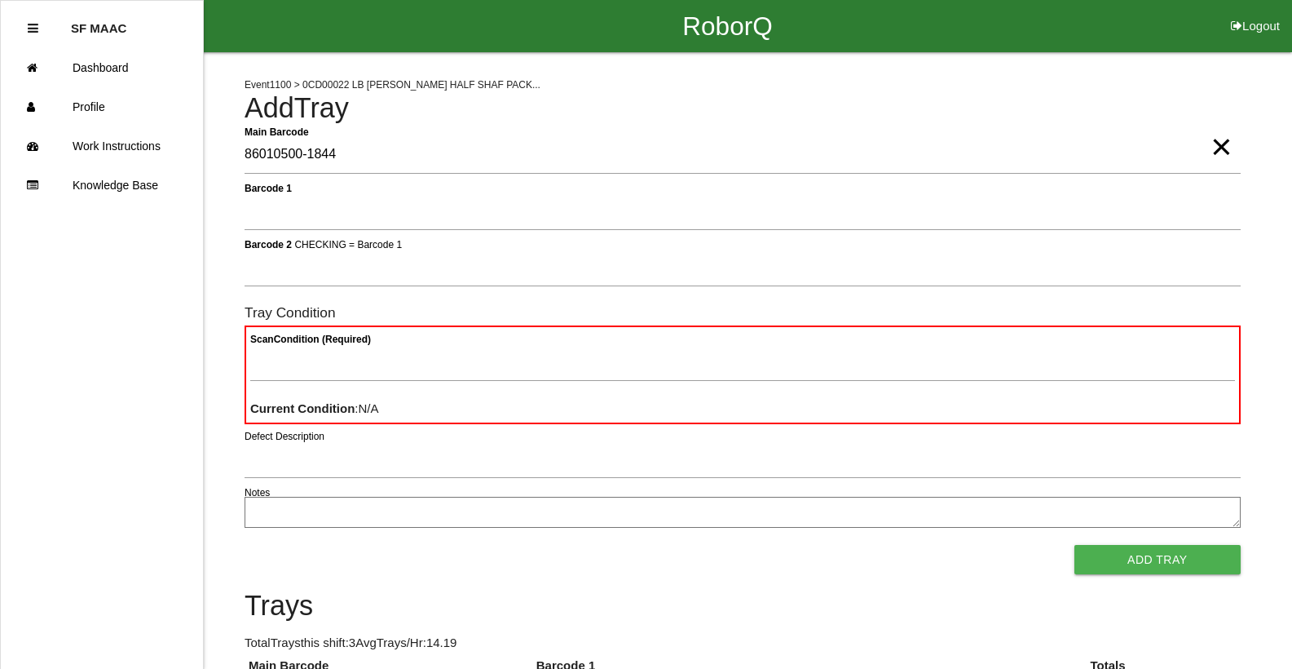
type Barcode "86010500-1844"
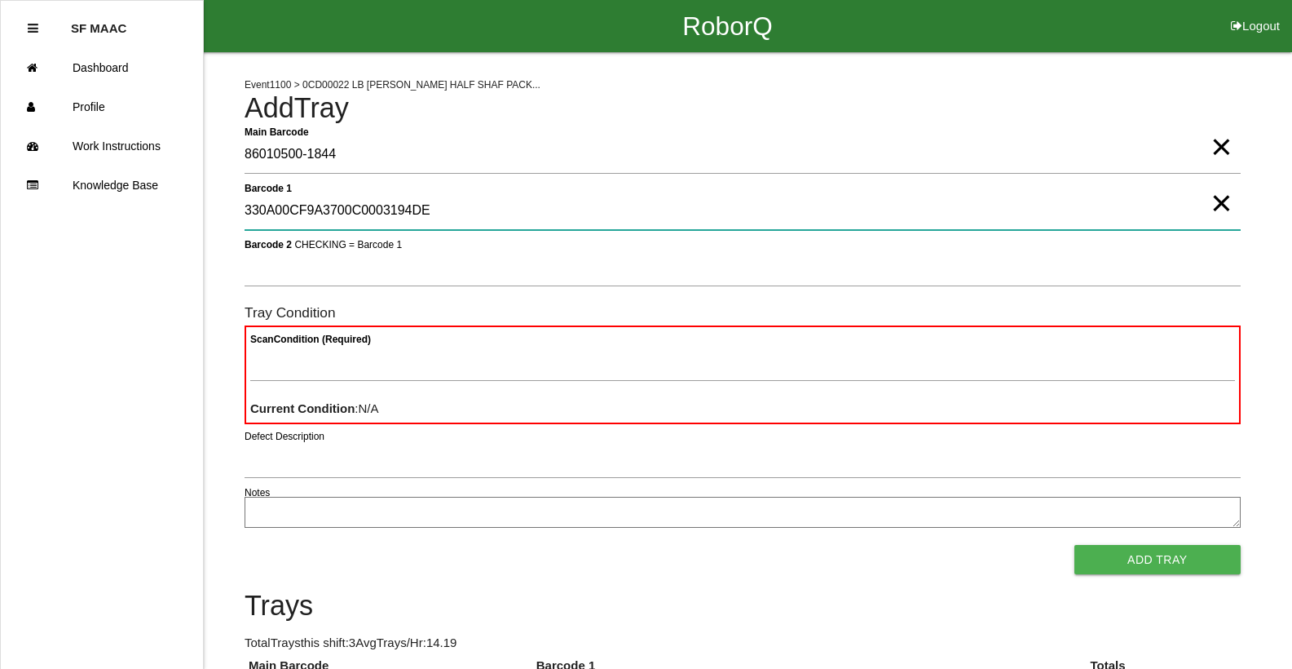
type 1 "330A00CF9A3700C0003194DE"
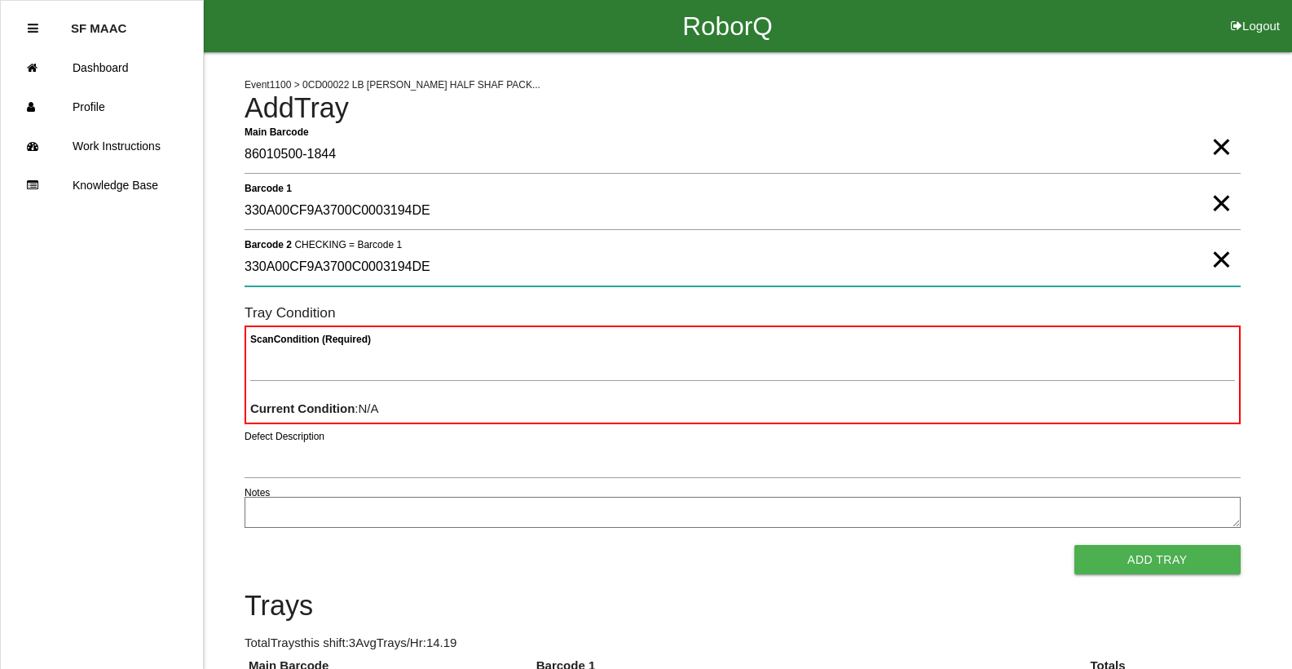
type 2 "330A00CF9A3700C0003194DE"
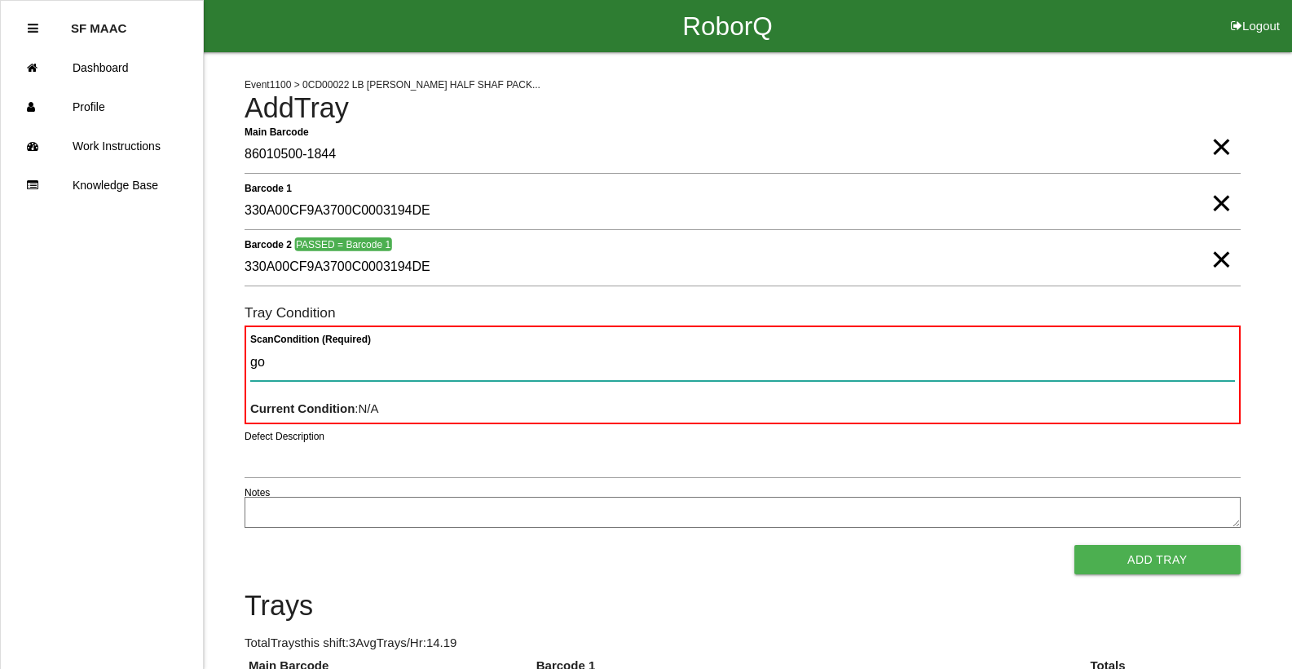
type Condition "goo"
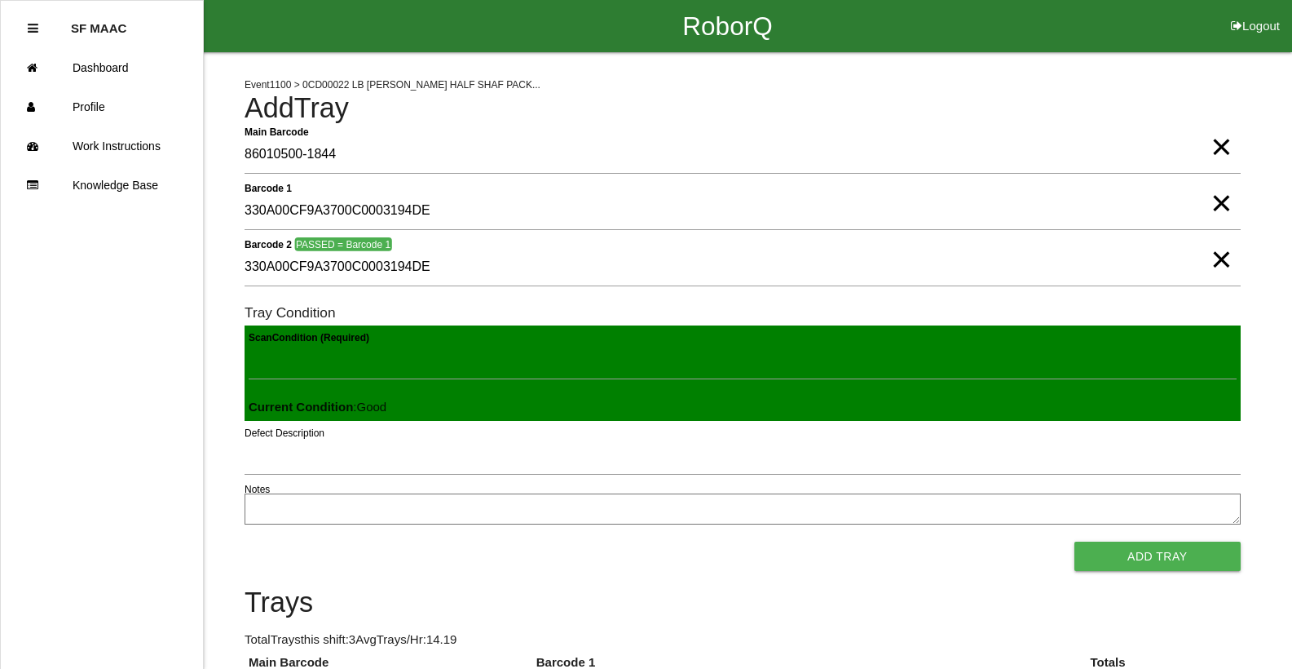
click at [1075, 541] on button "Add Tray" at bounding box center [1158, 555] width 166 height 29
